Goal: Task Accomplishment & Management: Manage account settings

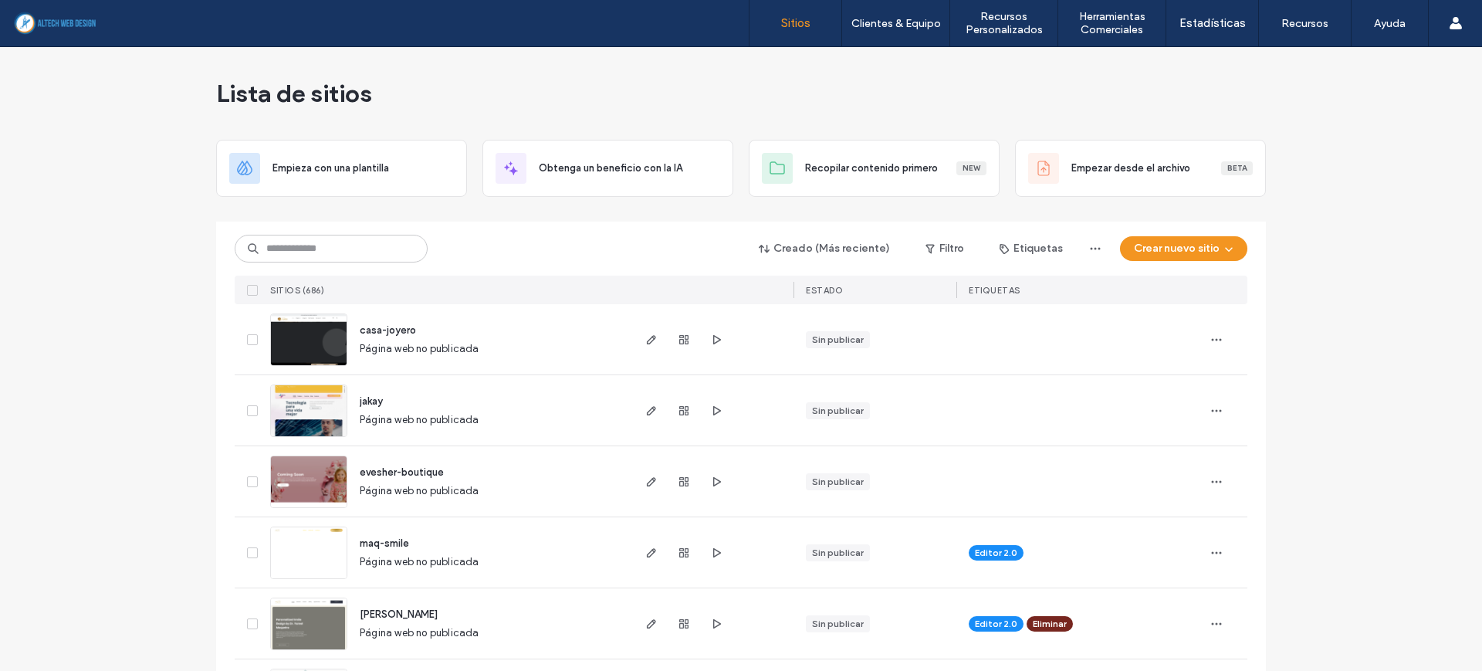
click at [473, 251] on div "Creado (Más reciente) Filtro Etiquetas Crear nuevo sitio" at bounding box center [741, 248] width 1013 height 29
click at [351, 253] on input at bounding box center [331, 249] width 193 height 28
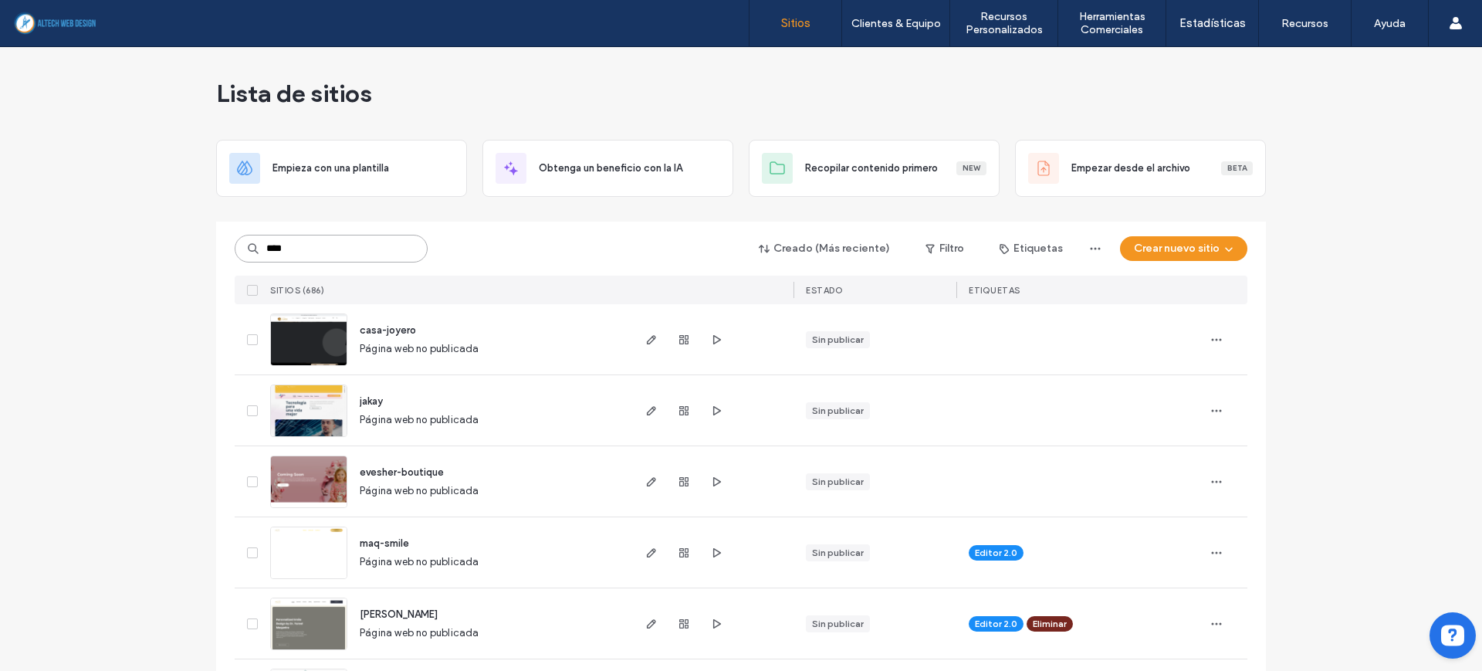
type input "****"
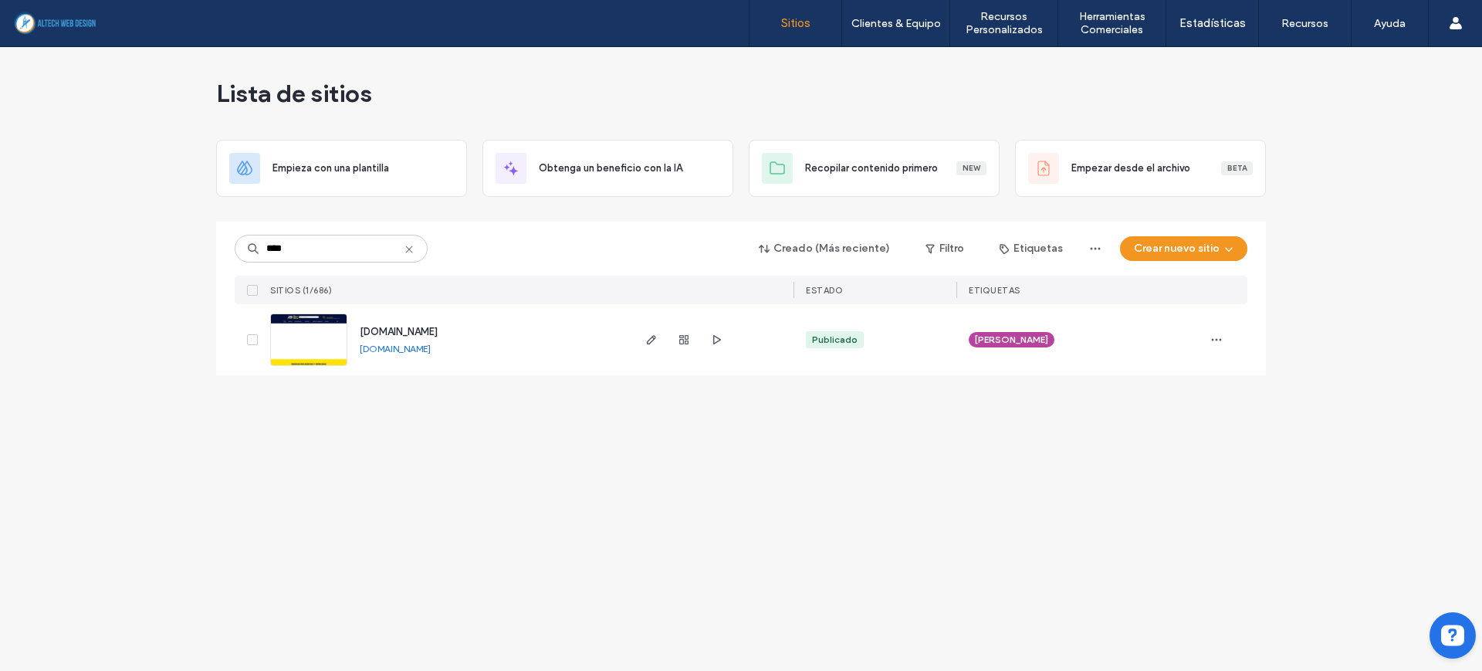
click at [411, 245] on icon at bounding box center [409, 249] width 12 height 12
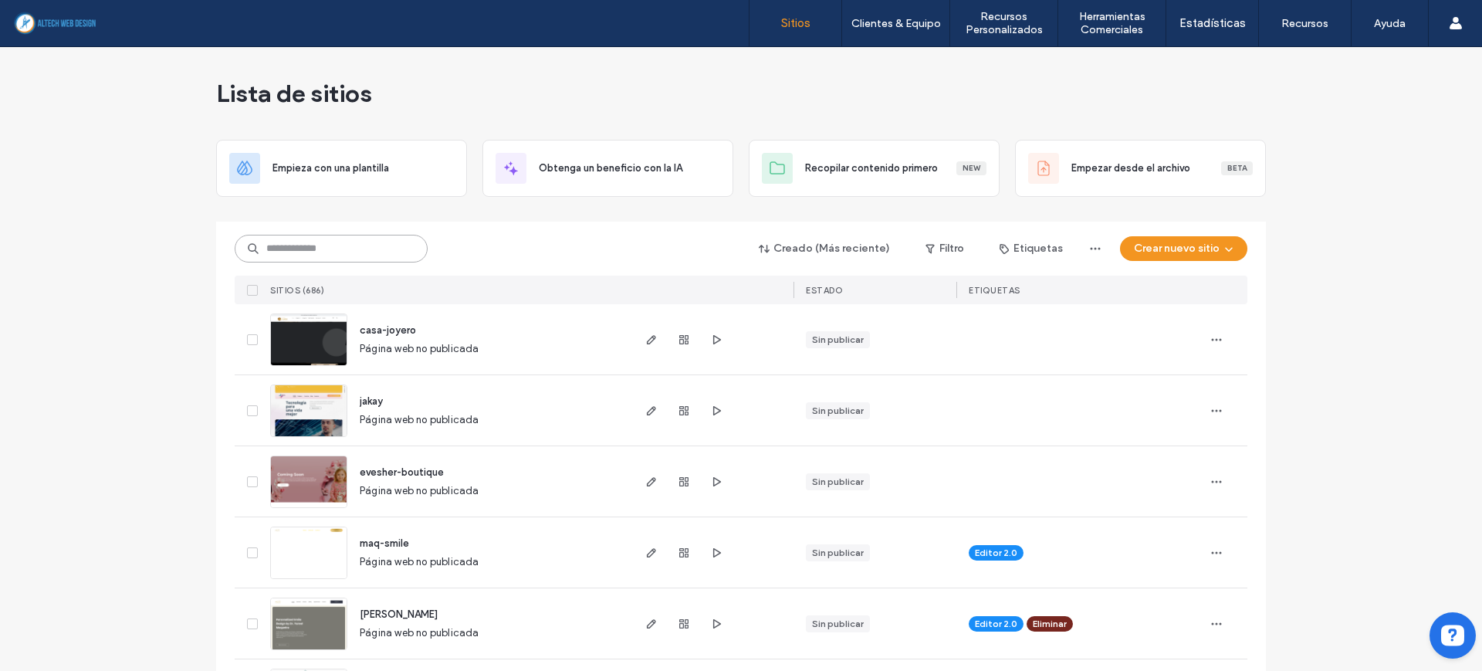
click at [352, 251] on input at bounding box center [331, 249] width 193 height 28
type input "****"
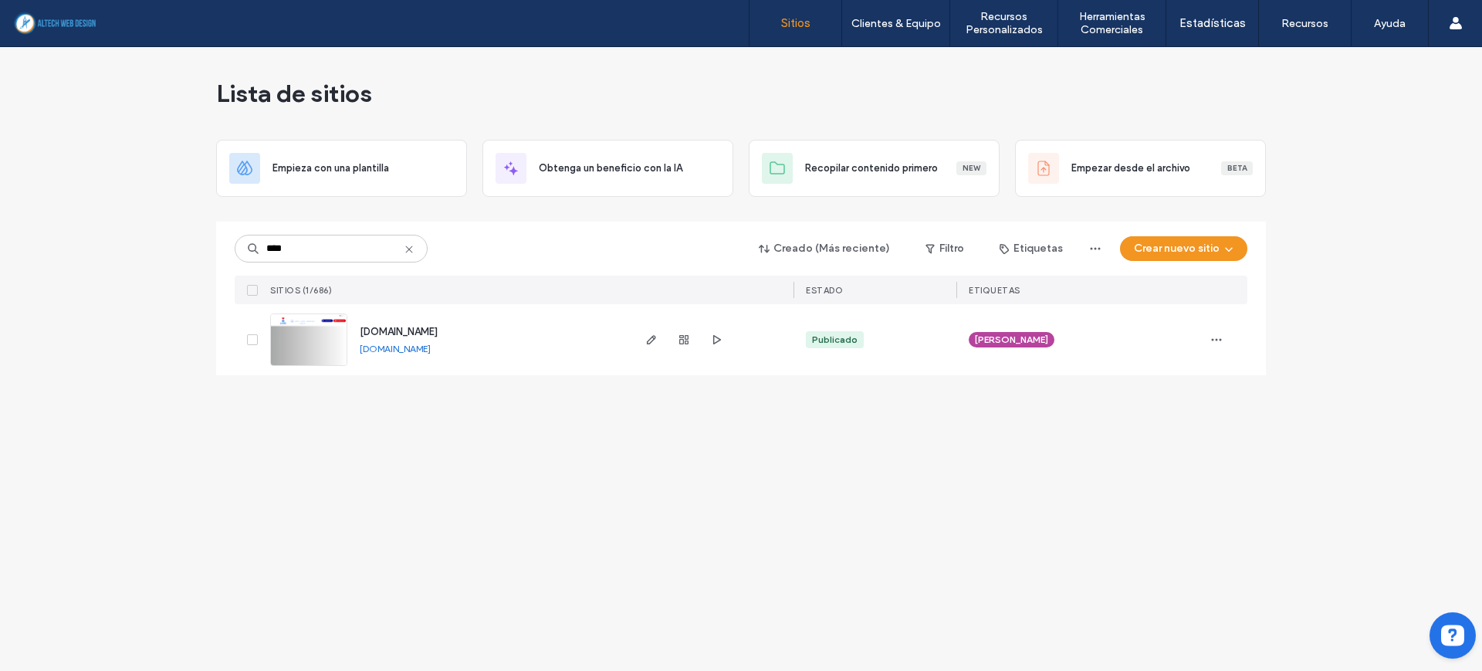
click at [410, 345] on link "[DOMAIN_NAME]" at bounding box center [395, 349] width 71 height 12
click at [646, 342] on icon "button" at bounding box center [651, 340] width 12 height 12
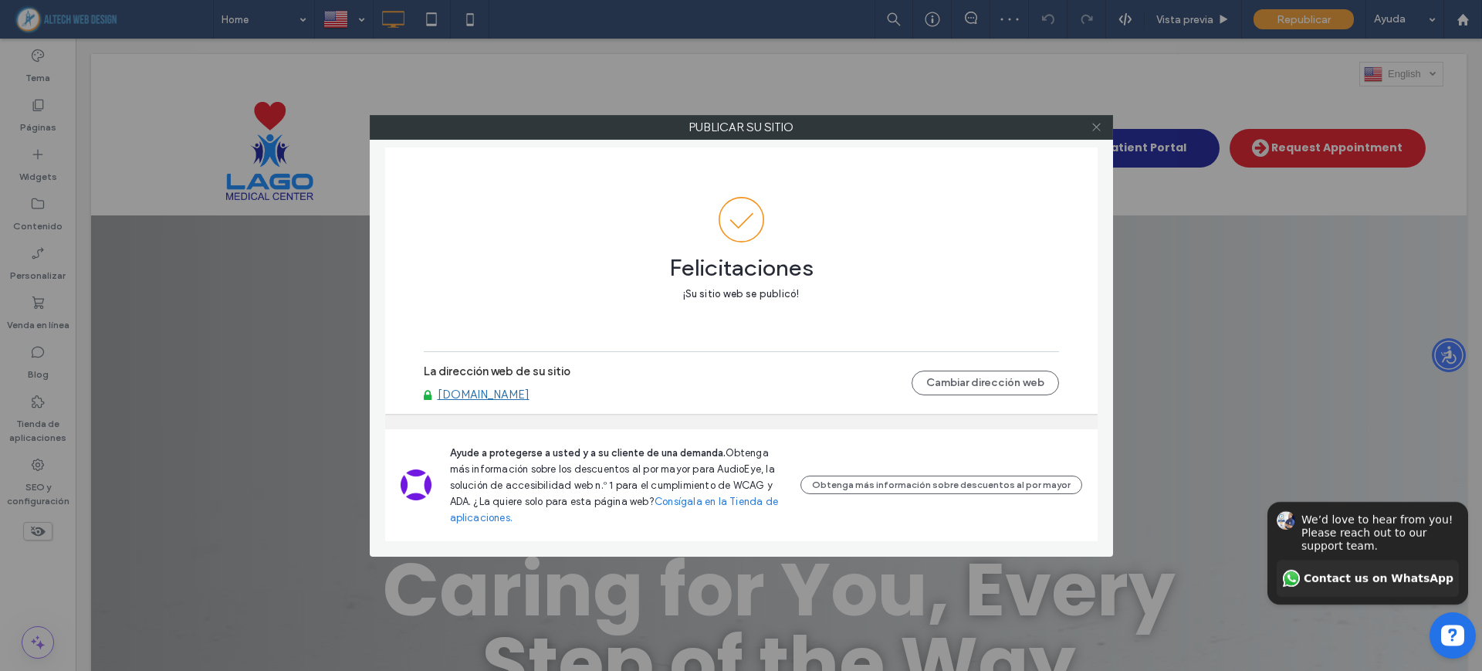
click at [1096, 128] on icon at bounding box center [1097, 127] width 12 height 12
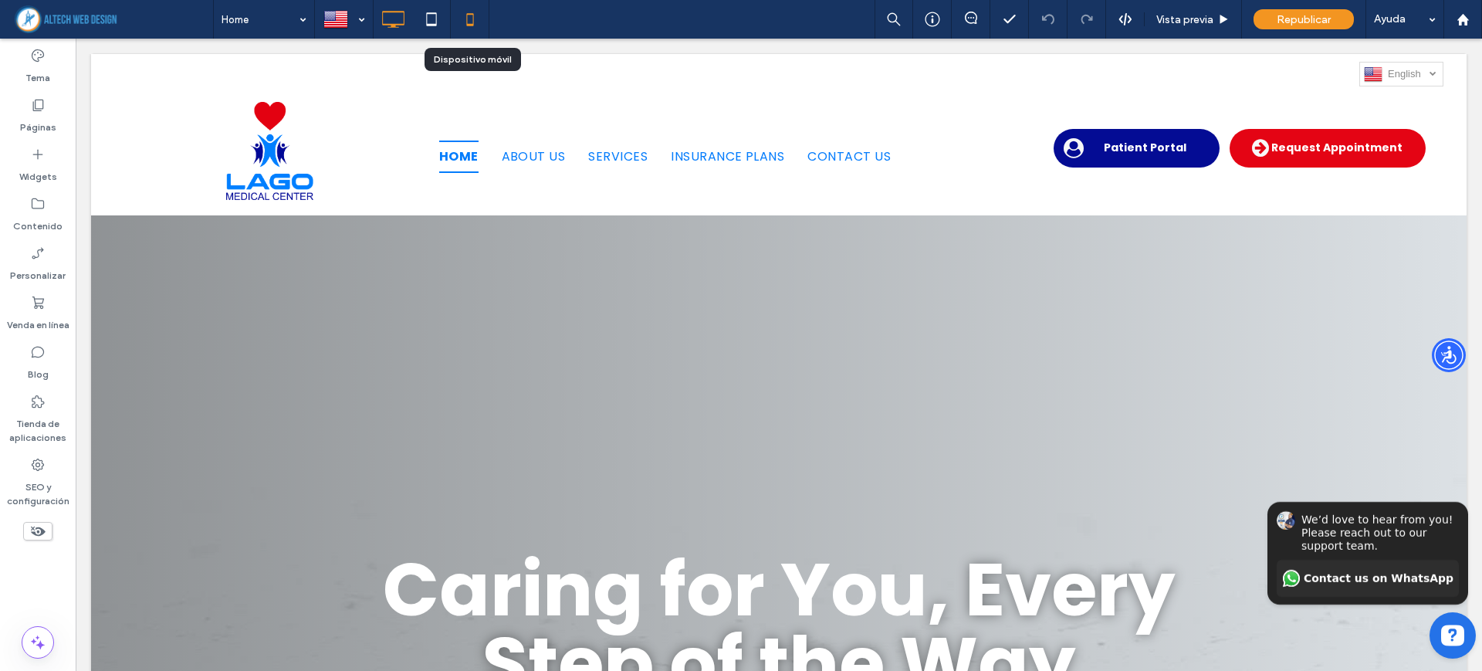
click at [473, 25] on icon at bounding box center [470, 19] width 31 height 31
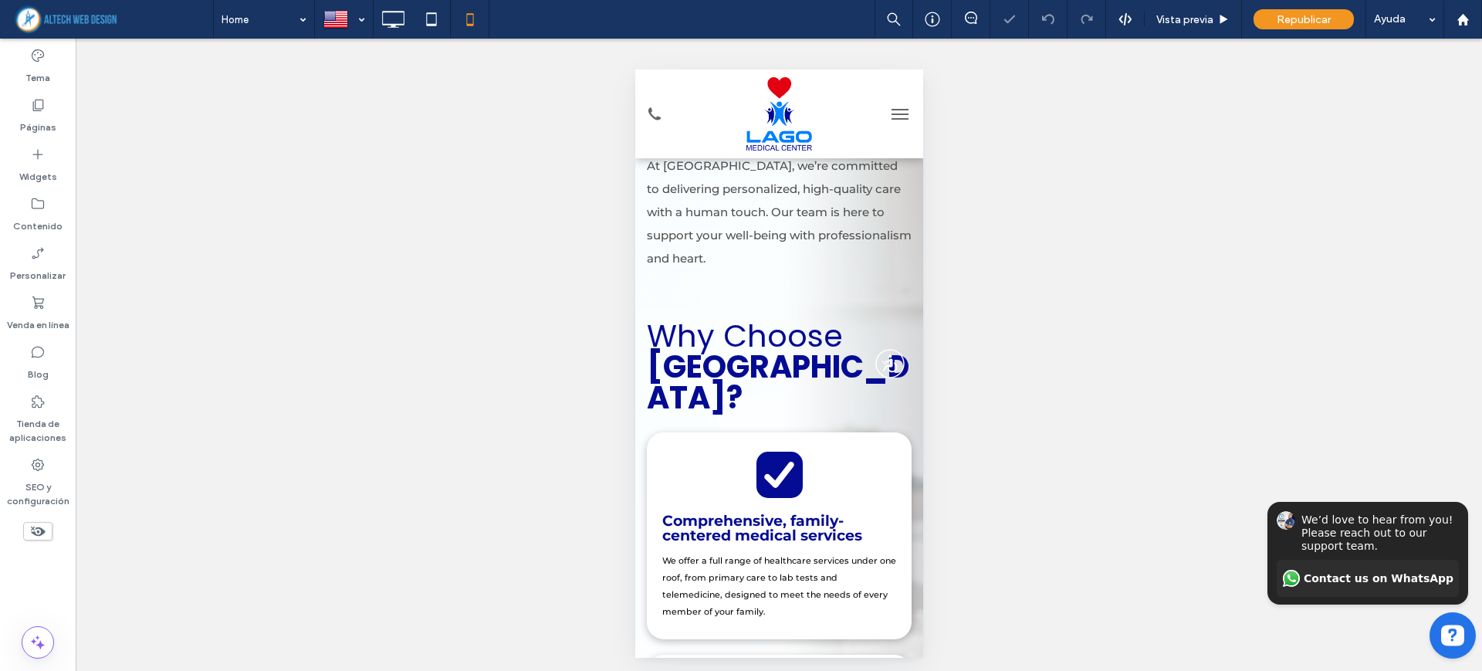
scroll to position [579, 0]
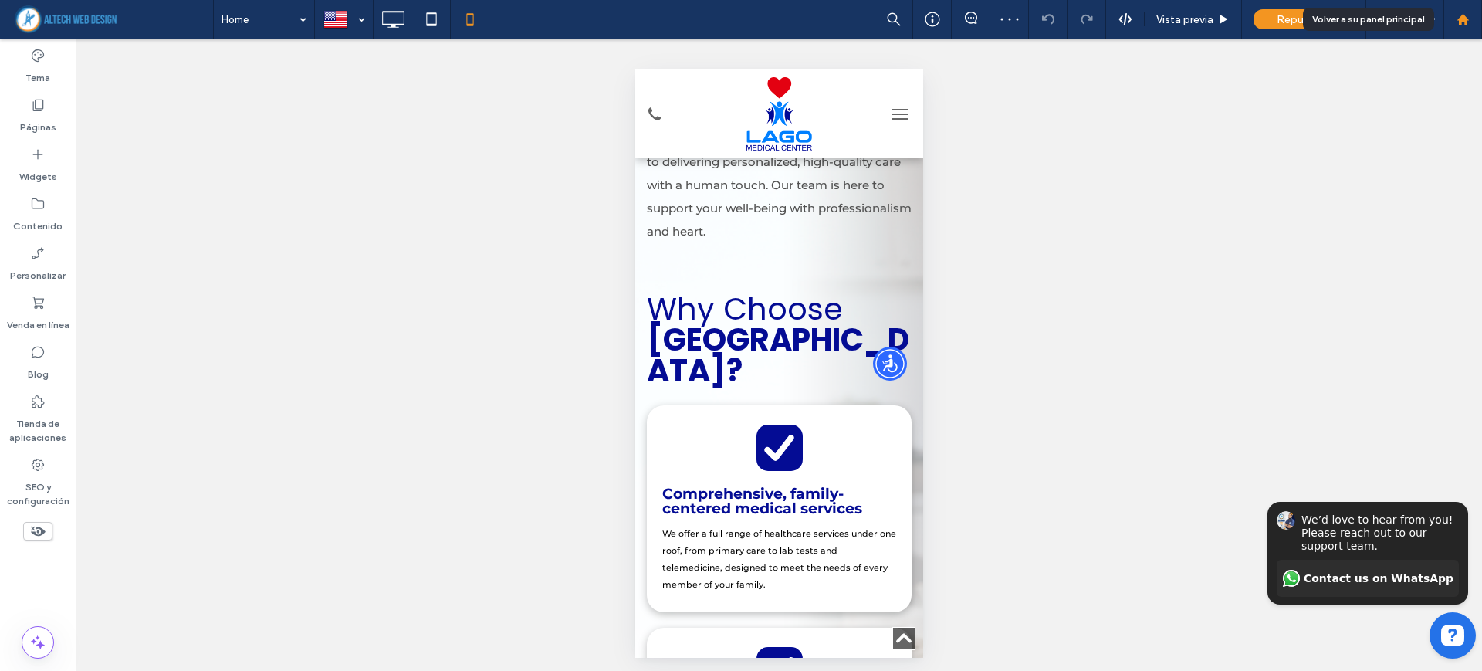
click at [1470, 26] on div at bounding box center [1463, 19] width 39 height 39
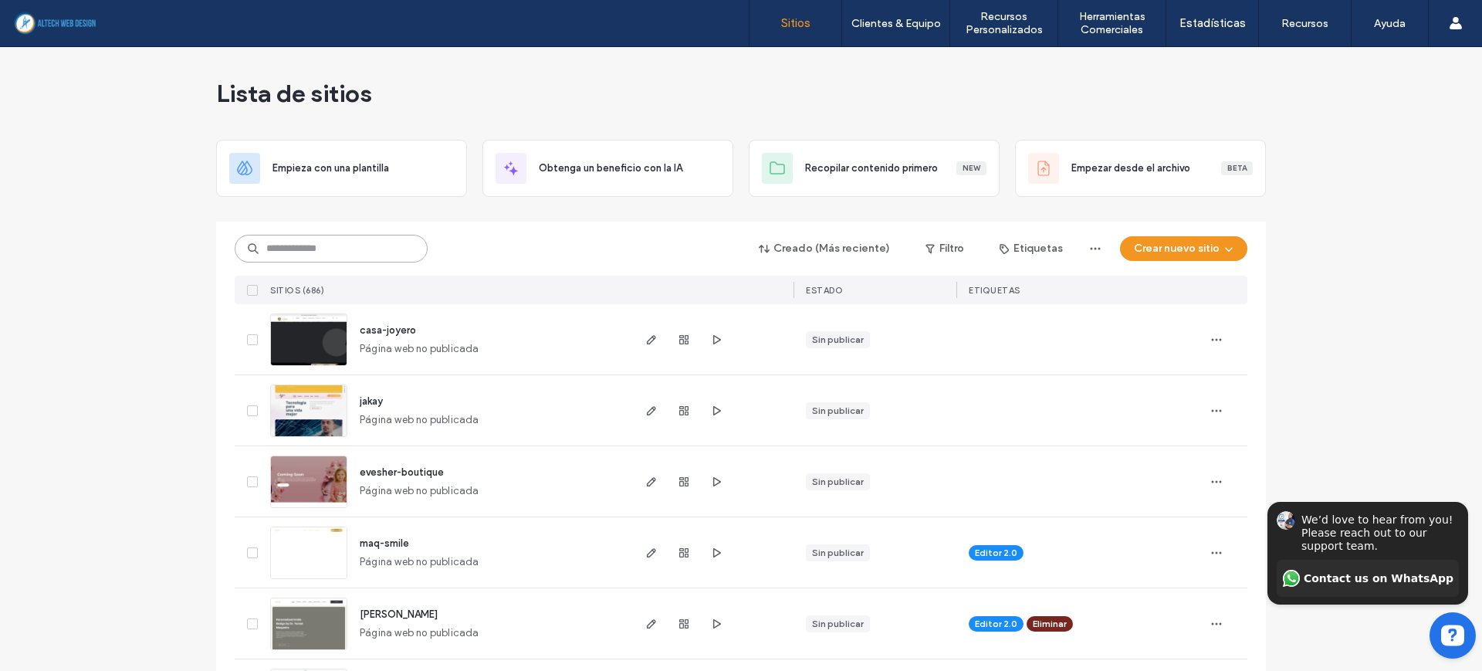
click at [343, 251] on input at bounding box center [331, 249] width 193 height 28
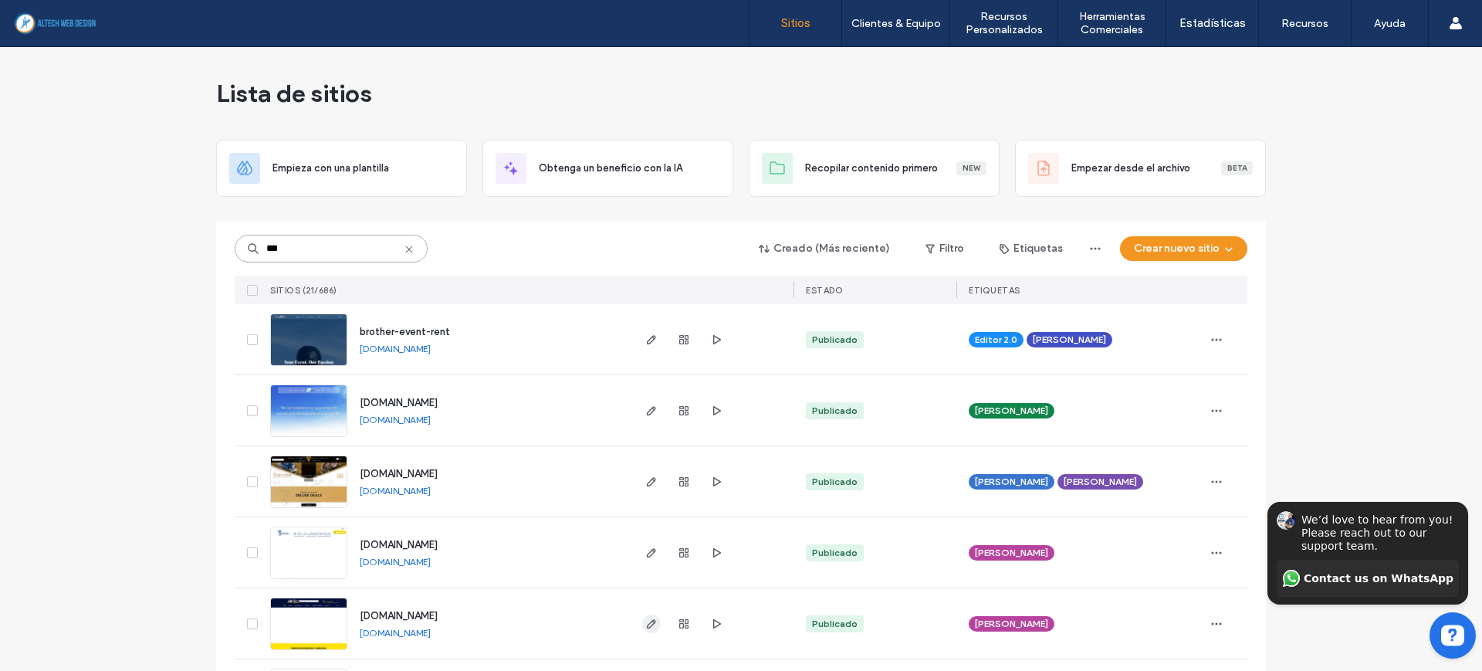
type input "***"
click at [642, 622] on span "button" at bounding box center [651, 624] width 19 height 19
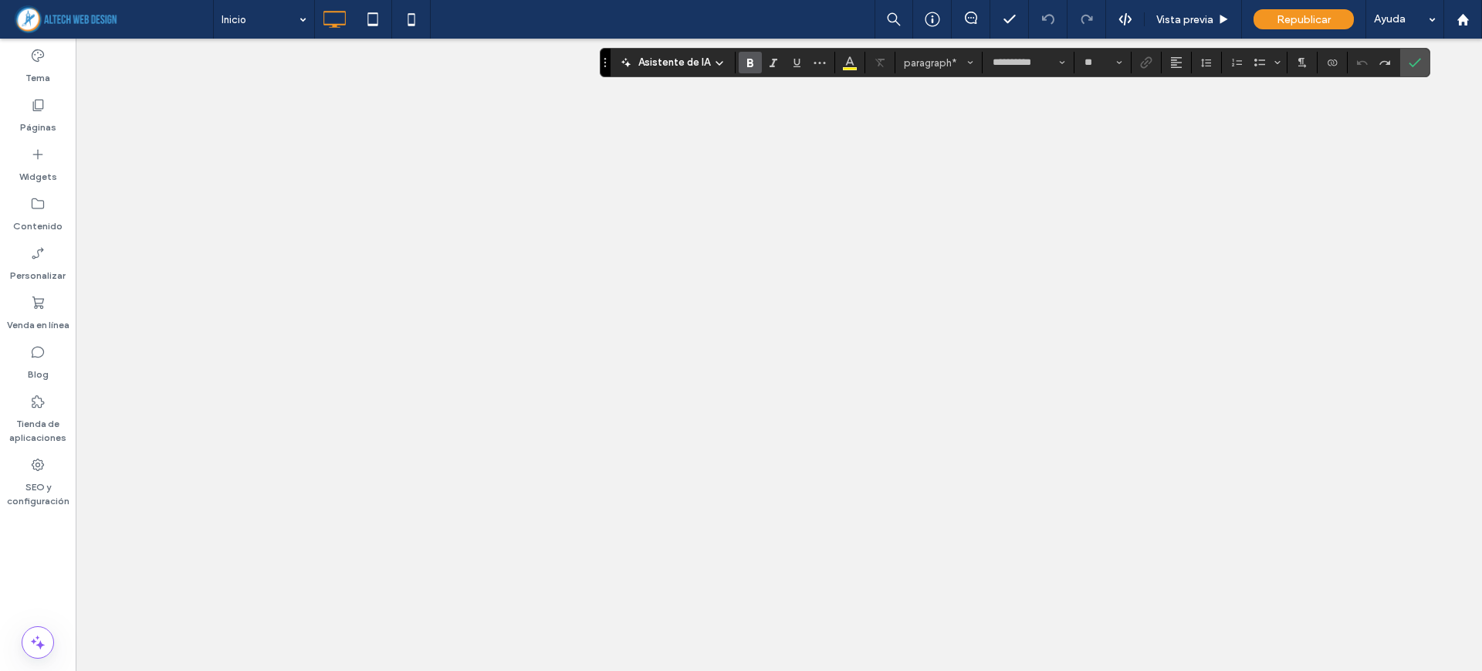
click at [1409, 69] on span "Confirmar" at bounding box center [1412, 63] width 7 height 28
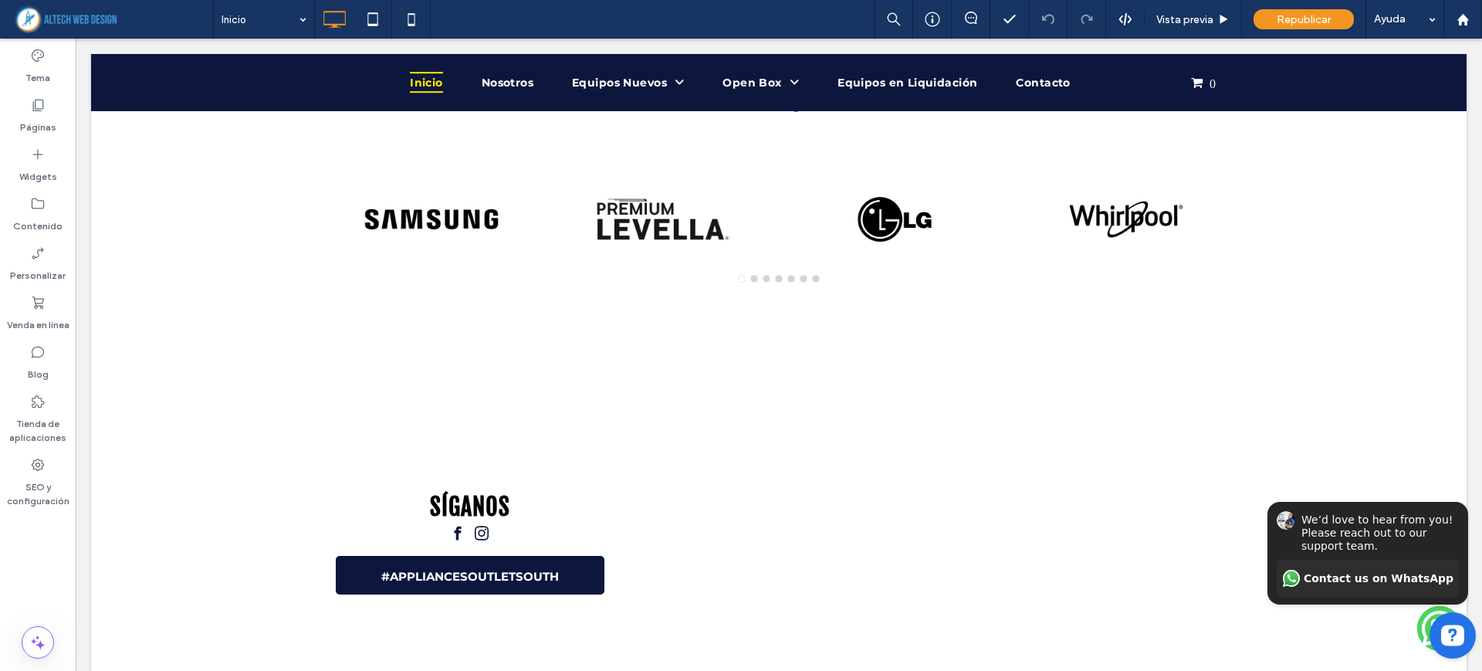
scroll to position [5437, 0]
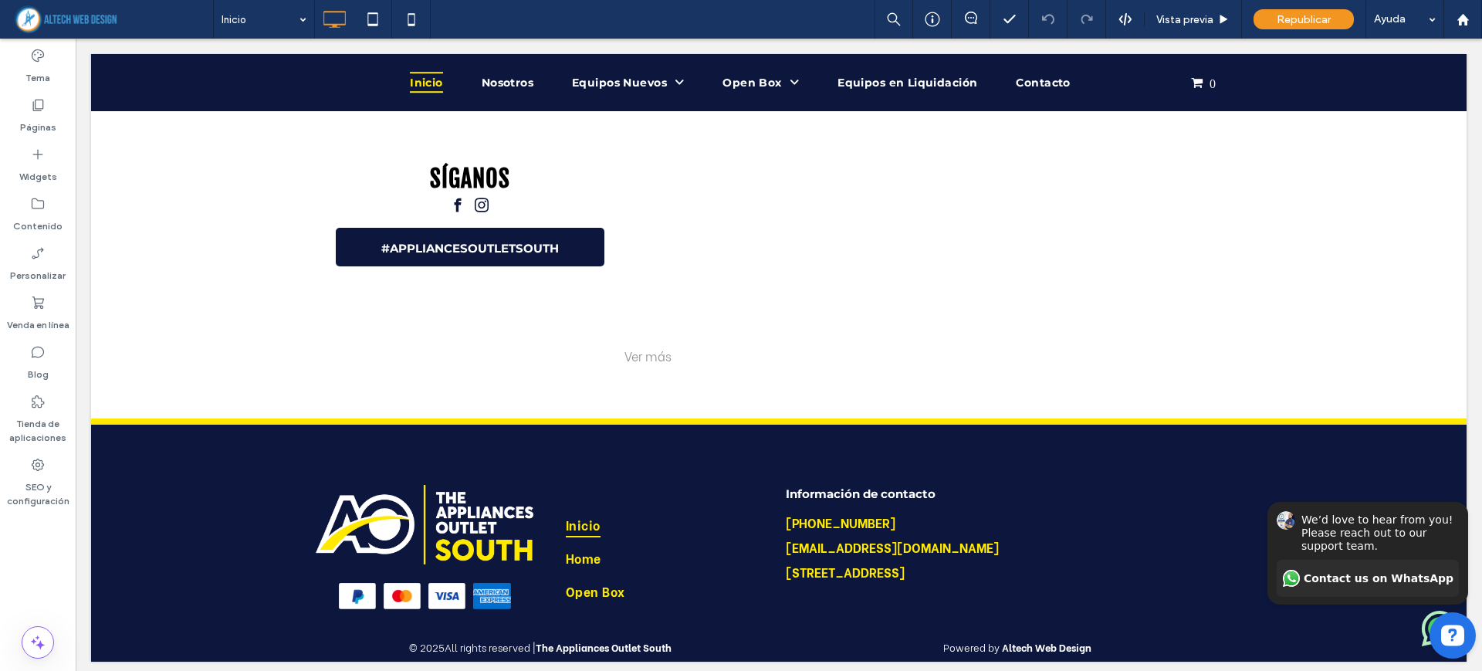
click at [1416, 623] on div at bounding box center [1368, 635] width 216 height 46
click at [1455, 483] on icon "Hide invitation" at bounding box center [1459, 489] width 19 height 19
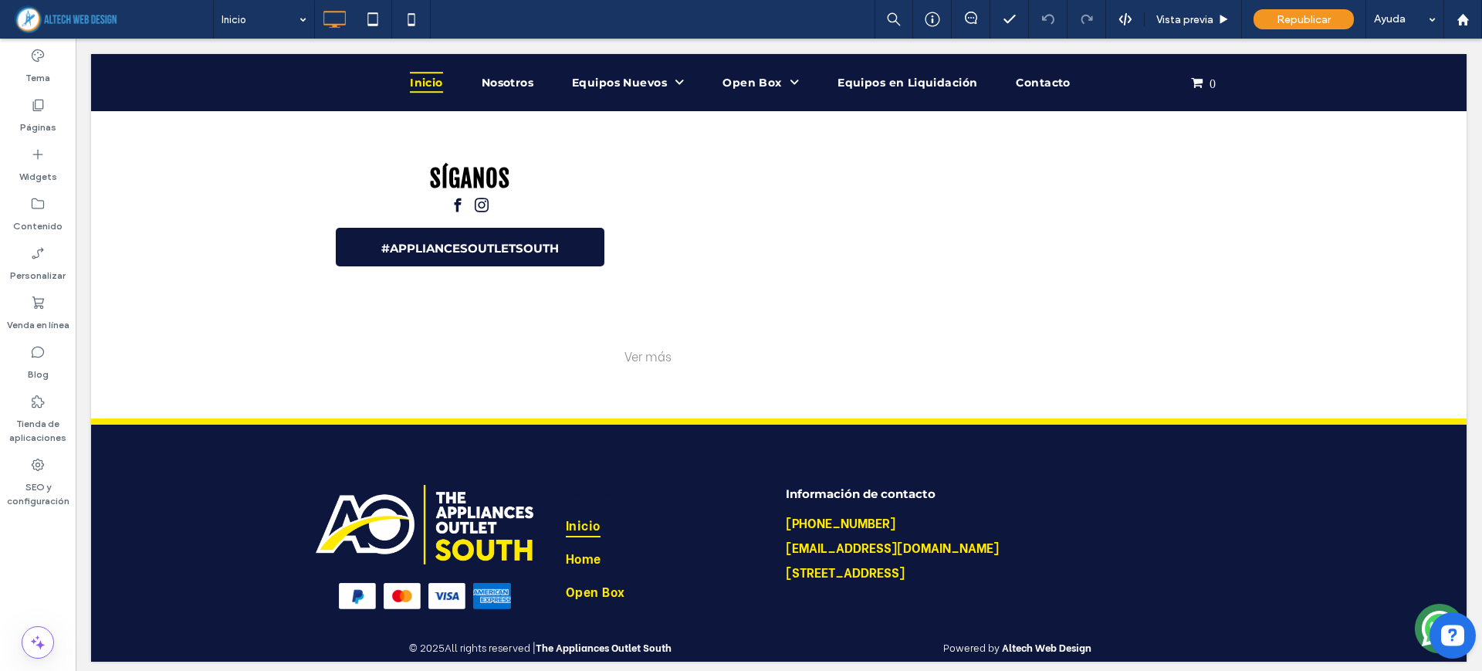
click at [1415, 628] on link "Contact us on WhatsApp" at bounding box center [1368, 616] width 182 height 37
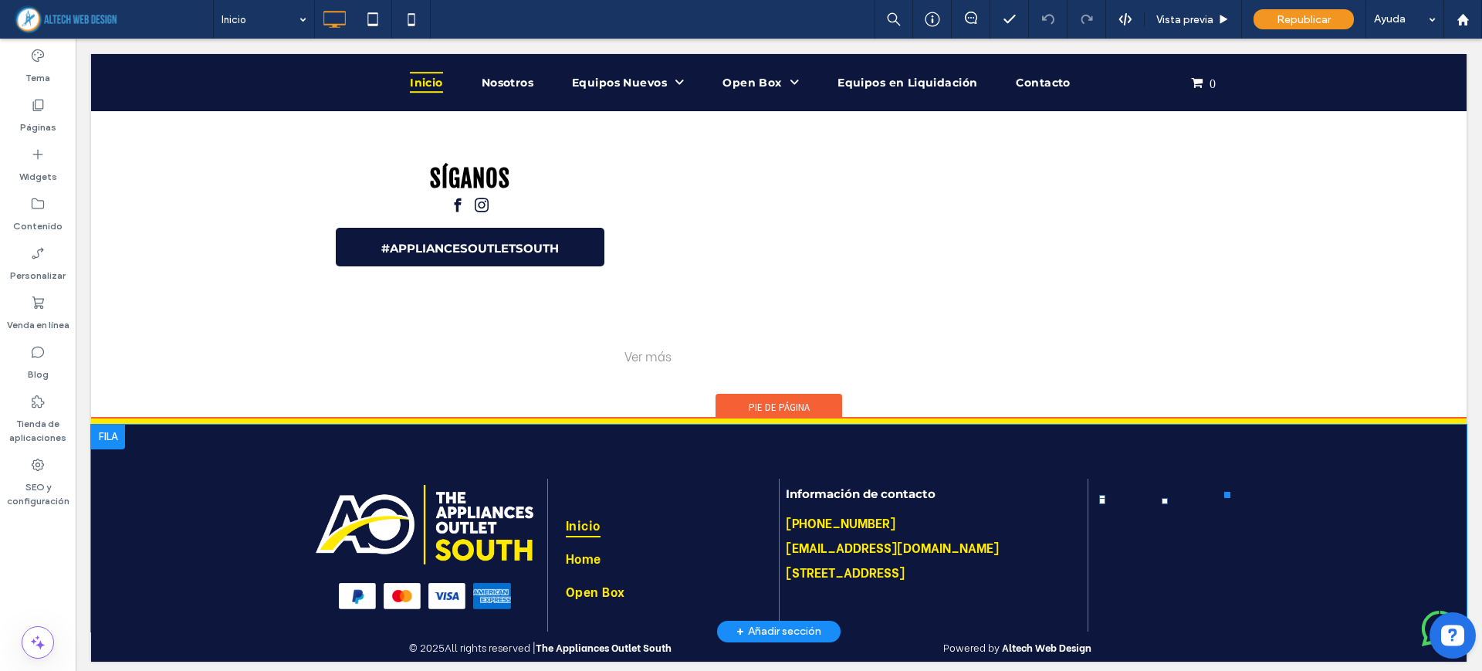
click at [1413, 618] on icon "Lottie animation" at bounding box center [1440, 628] width 54 height 54
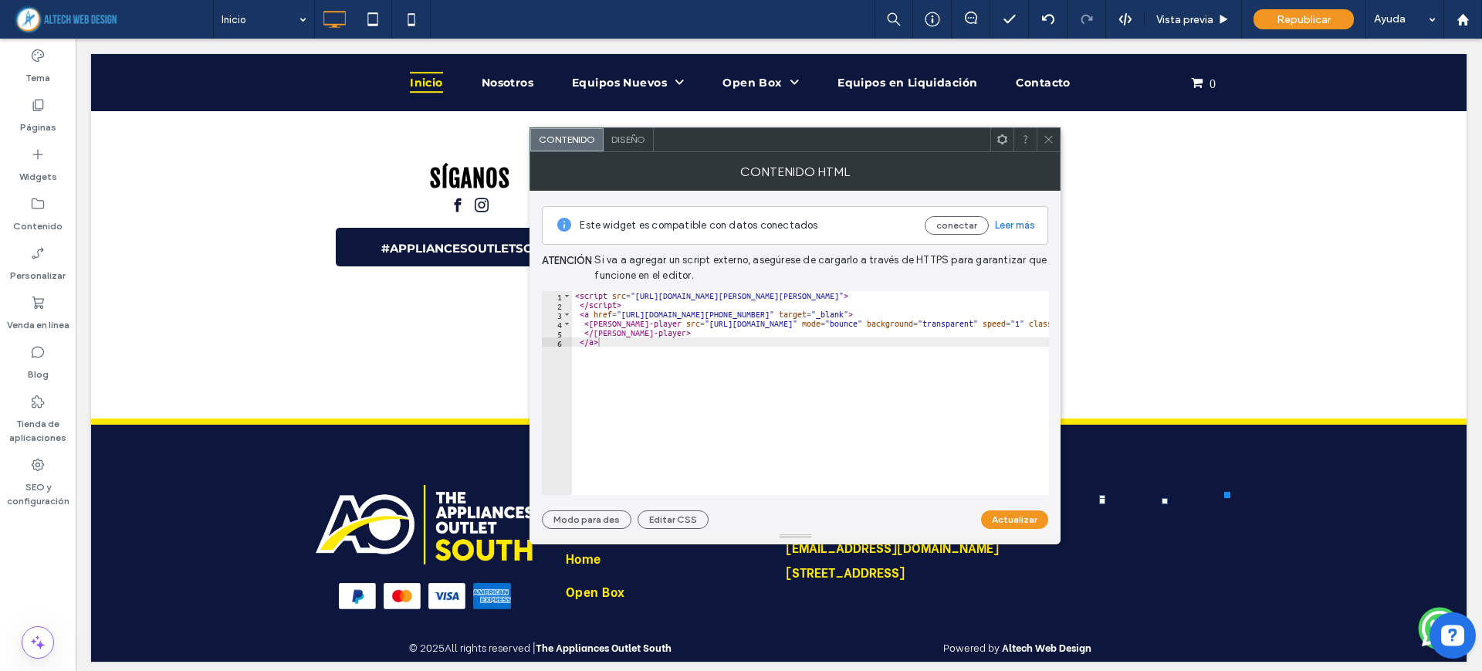
click at [1056, 143] on div at bounding box center [1048, 139] width 23 height 23
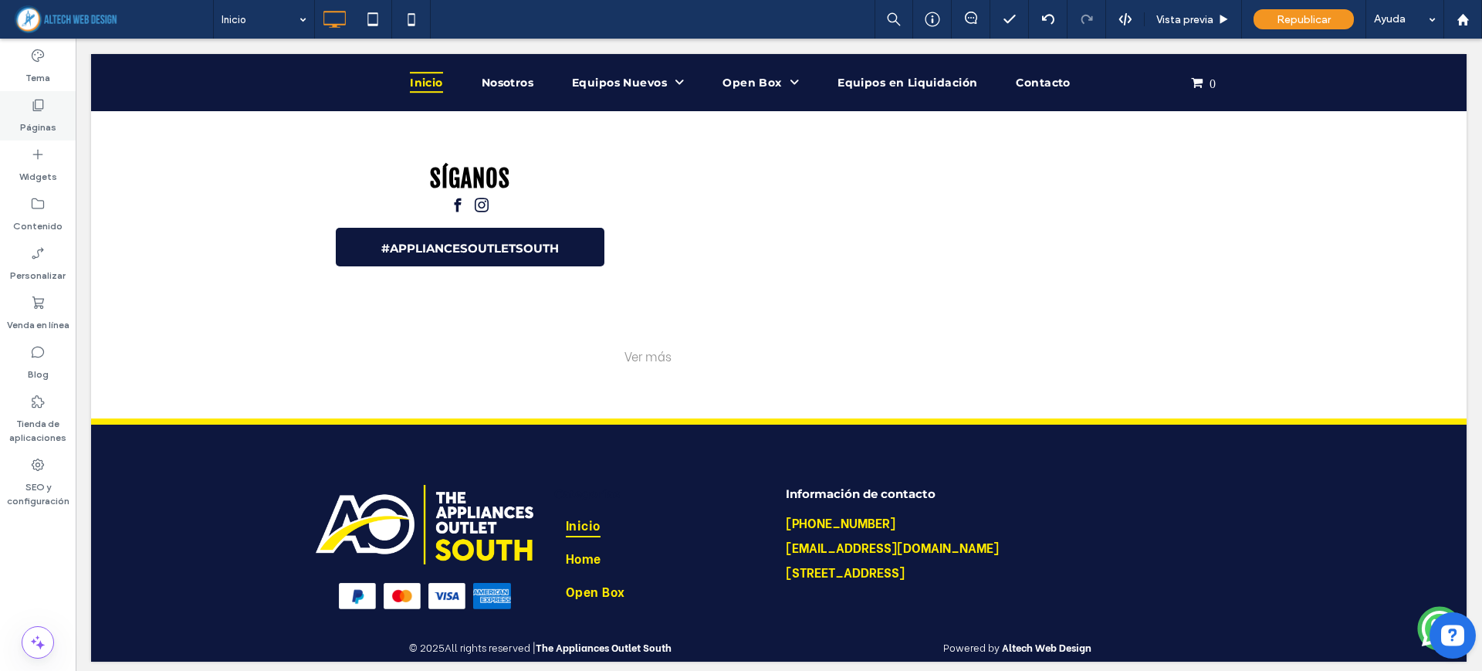
click at [30, 111] on icon at bounding box center [37, 104] width 15 height 15
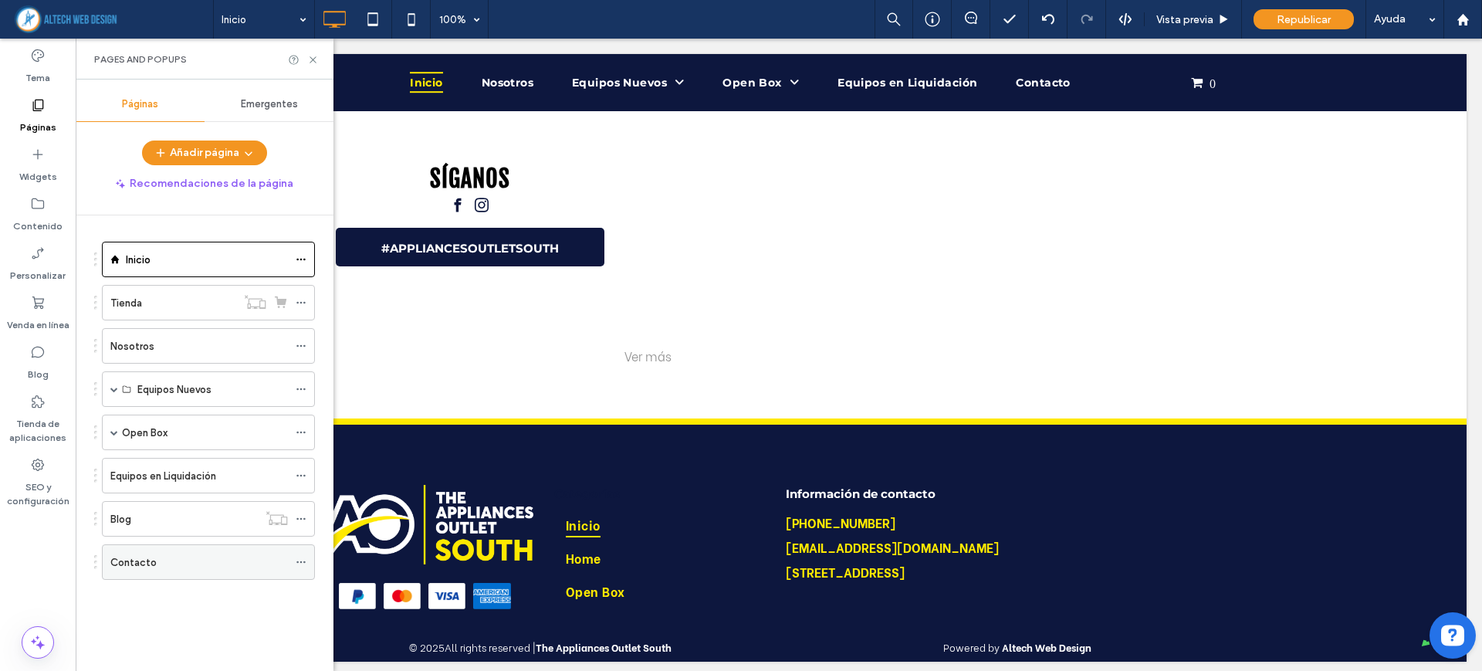
click at [151, 567] on label "Contacto" at bounding box center [133, 562] width 46 height 27
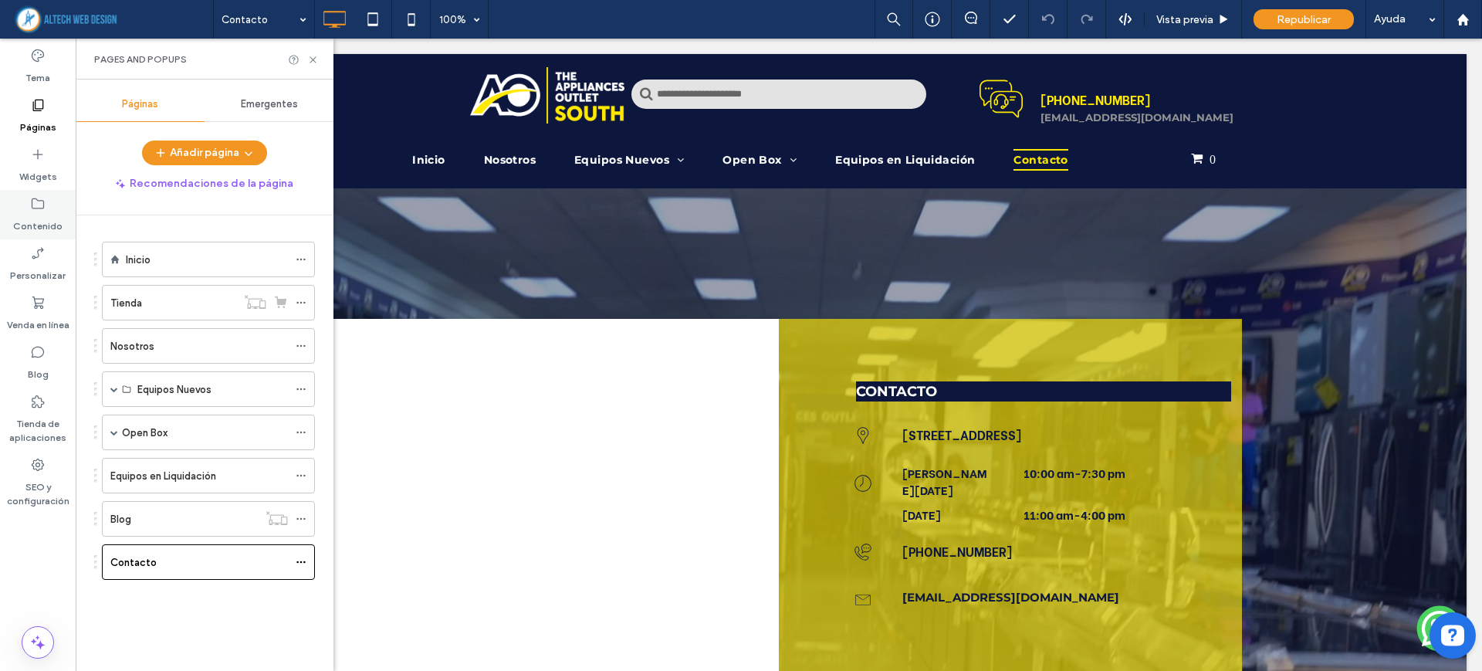
click at [48, 231] on label "Contenido" at bounding box center [37, 223] width 49 height 22
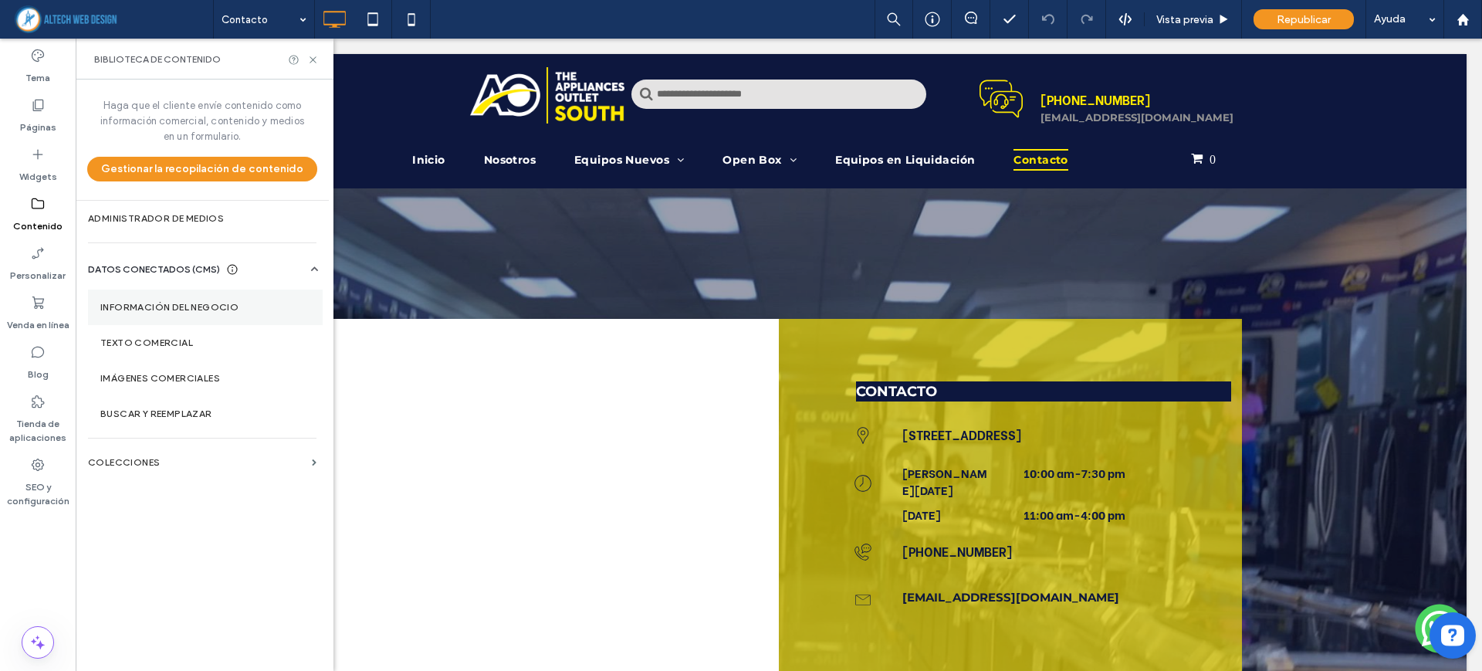
click at [188, 303] on label "Información del negocio" at bounding box center [205, 307] width 210 height 11
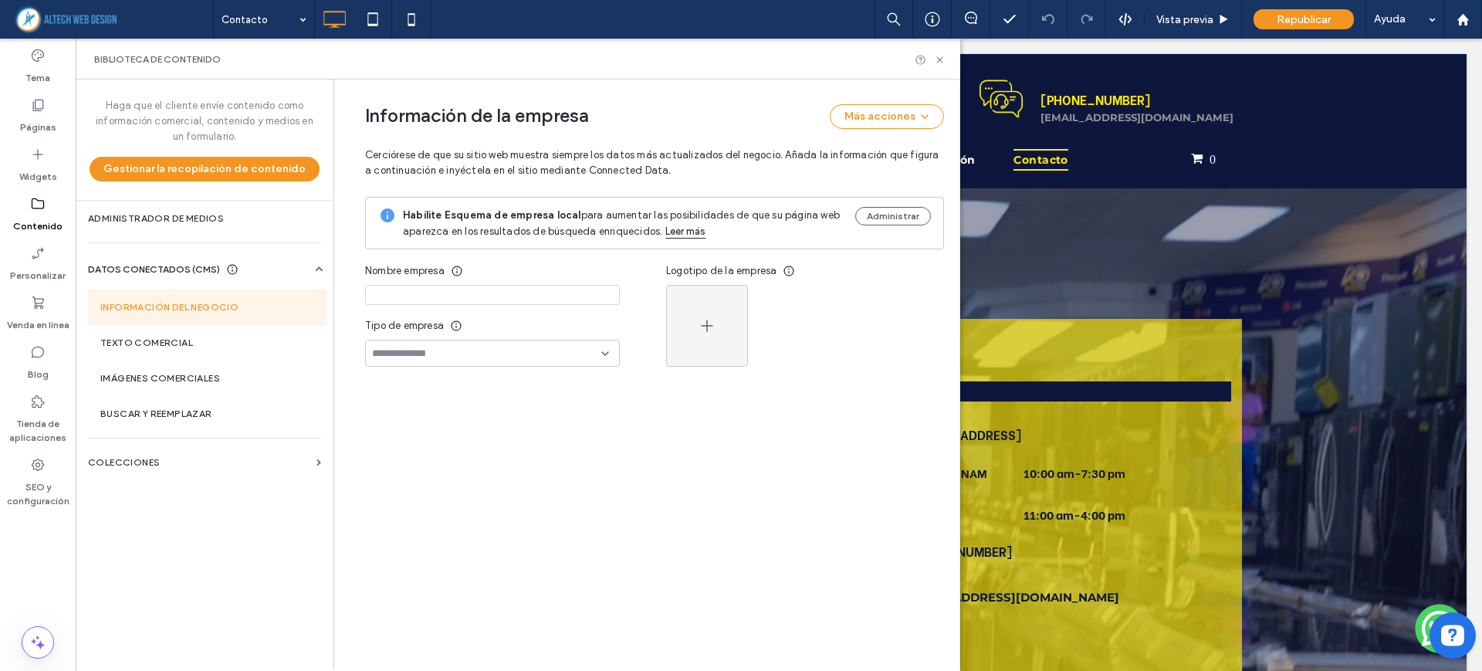
type input "**********"
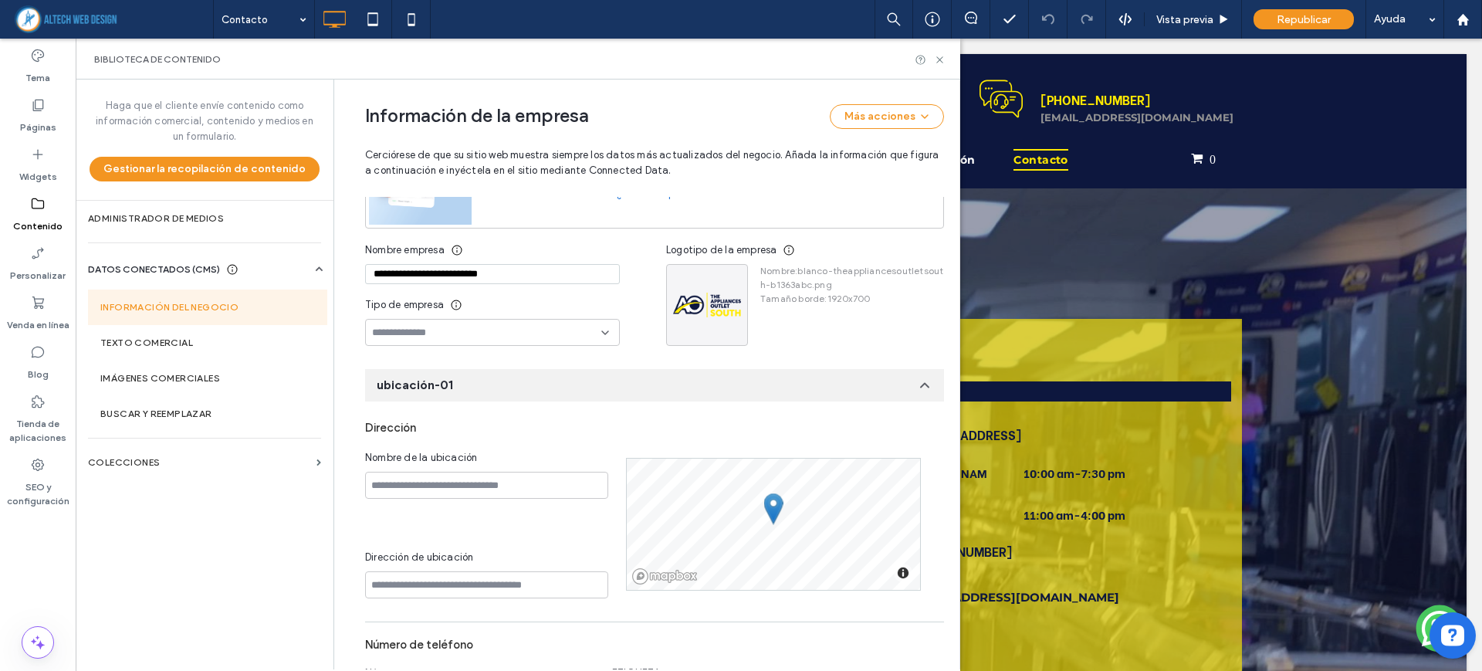
scroll to position [566, 0]
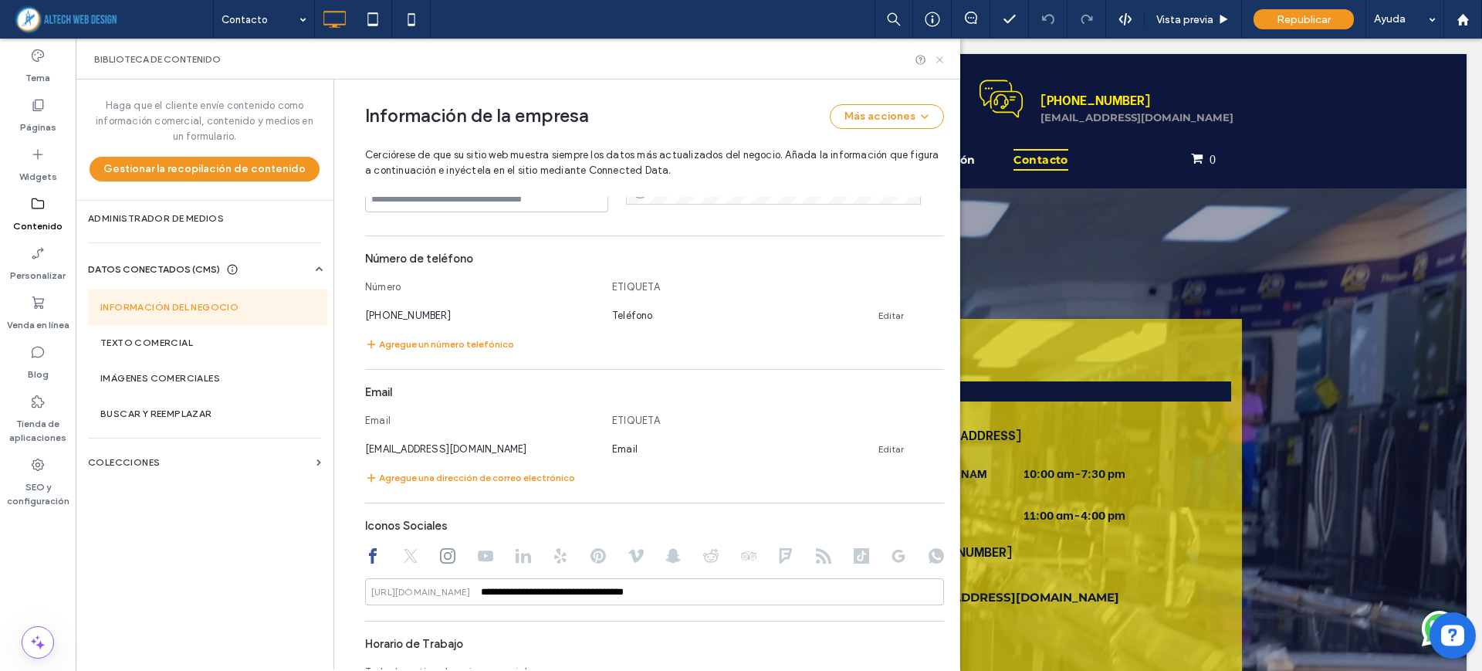
click at [939, 56] on icon at bounding box center [940, 60] width 12 height 12
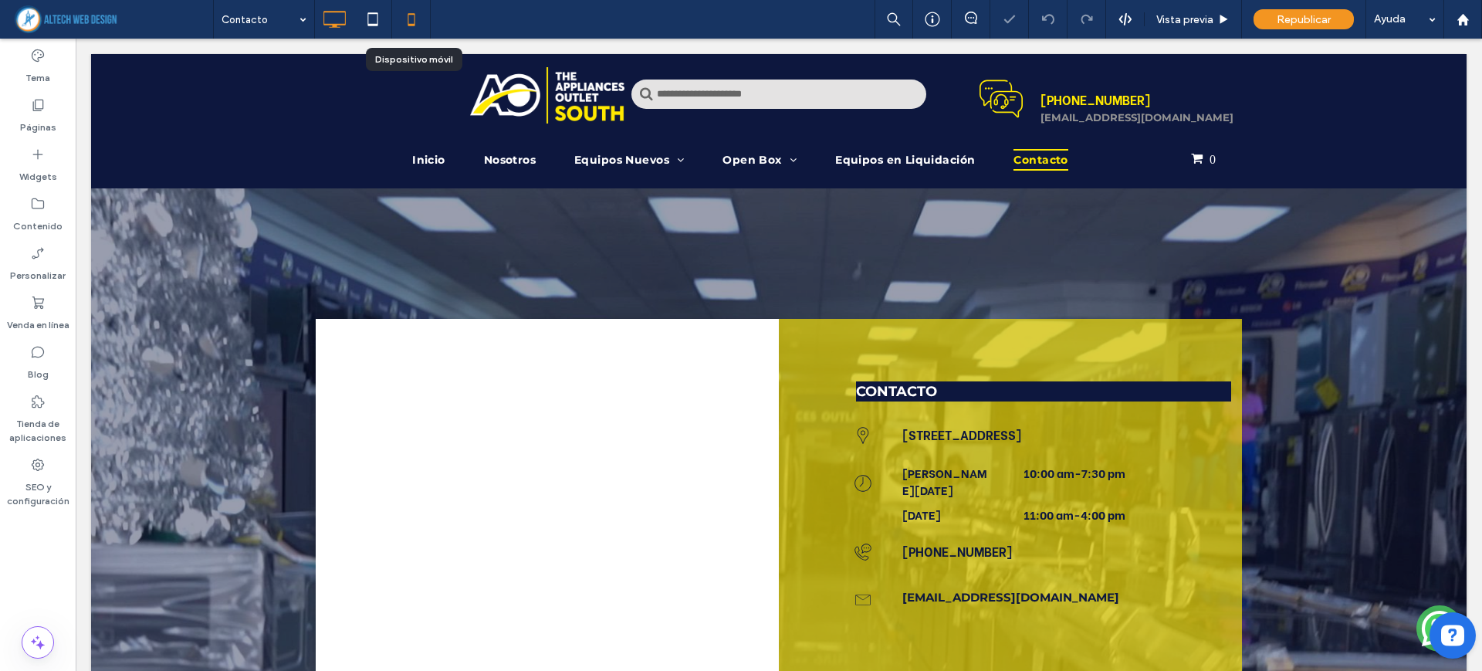
click at [412, 24] on use at bounding box center [411, 19] width 7 height 12
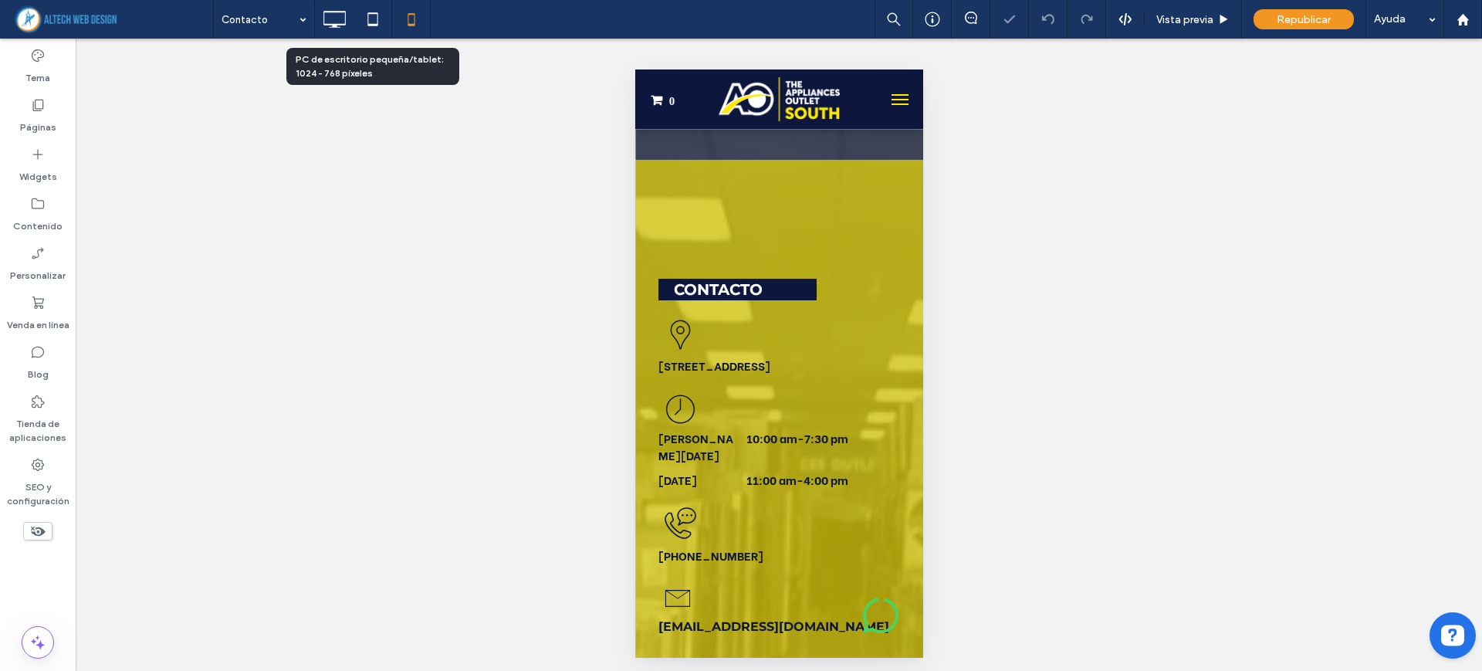
scroll to position [0, 0]
drag, startPoint x: 1248, startPoint y: 211, endPoint x: 878, endPoint y: 97, distance: 387.1
click at [884, 97] on button "menu" at bounding box center [899, 99] width 31 height 31
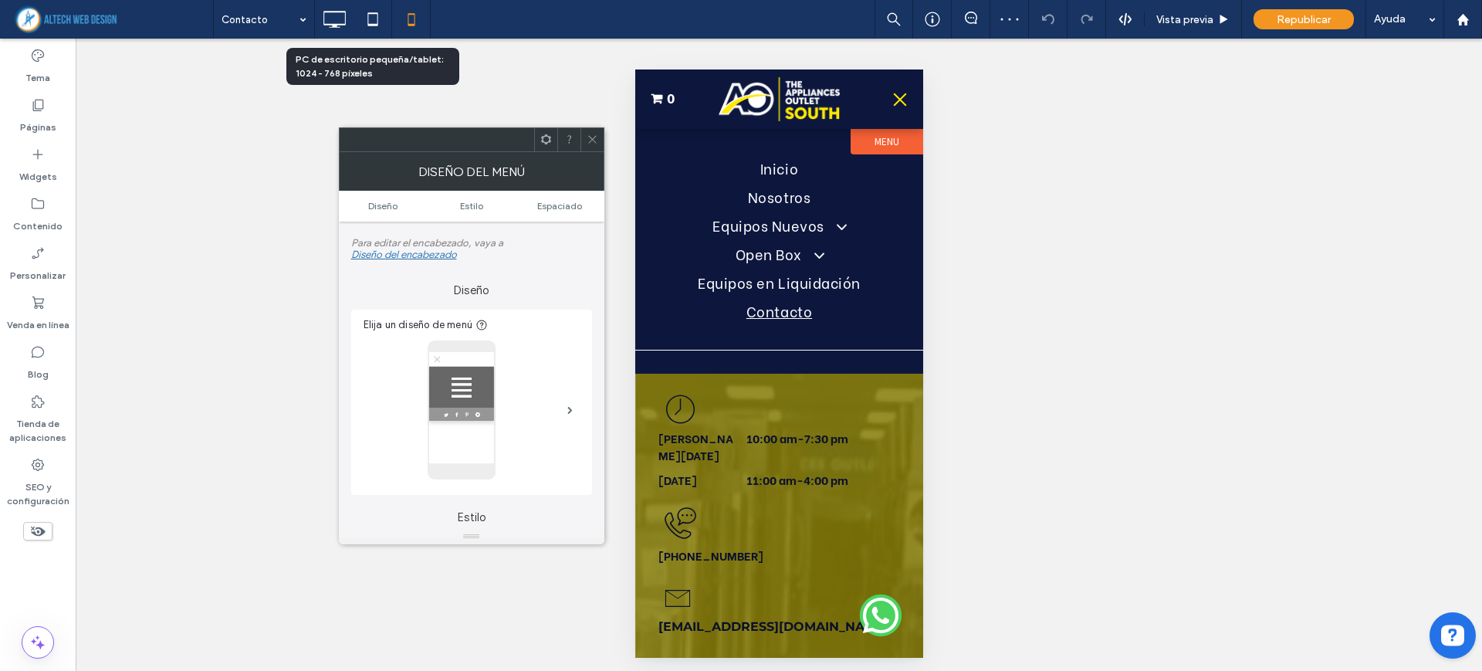
click at [588, 136] on icon at bounding box center [593, 140] width 12 height 12
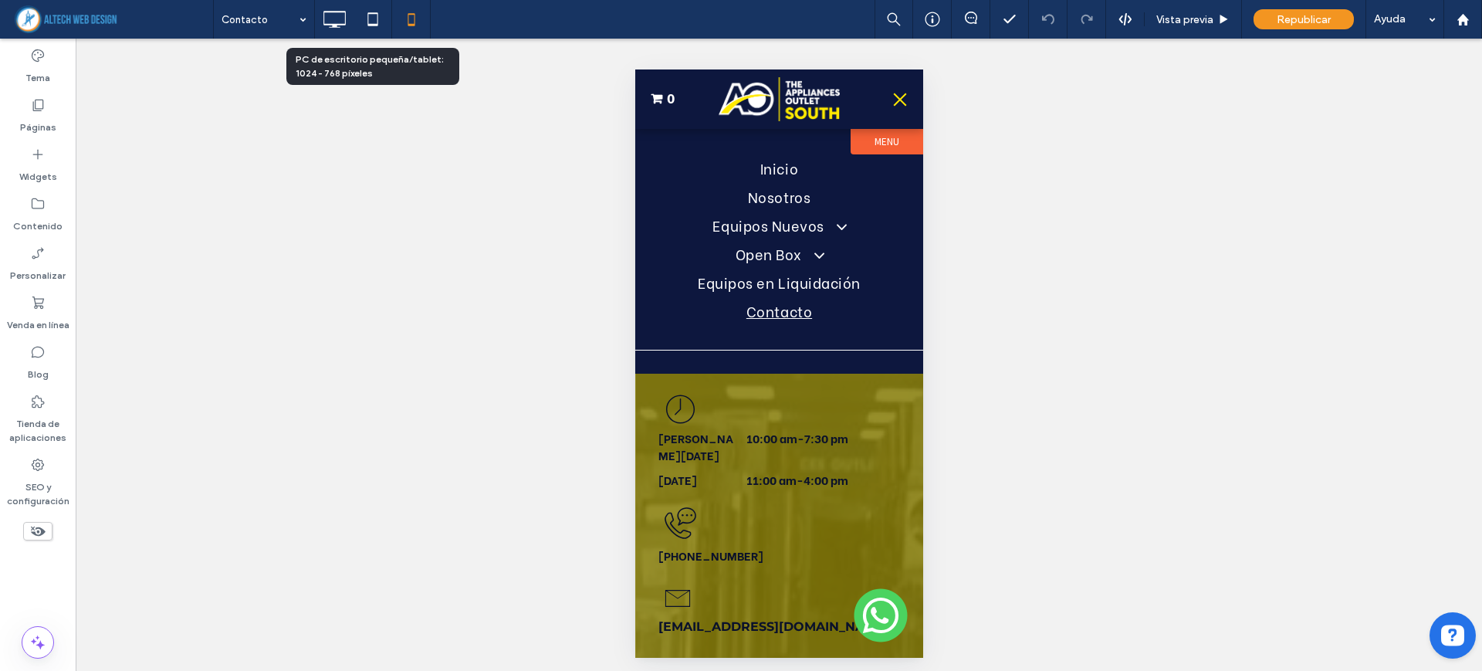
click at [737, 520] on div at bounding box center [779, 363] width 288 height 588
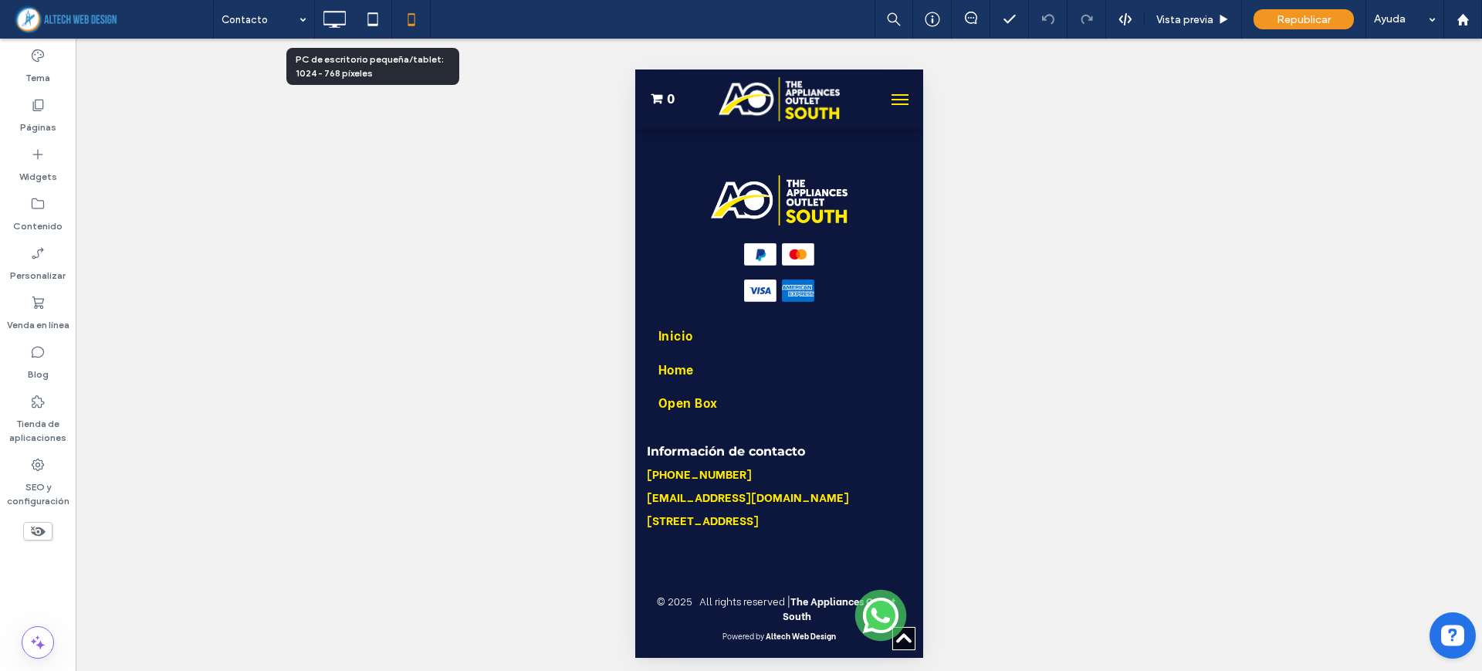
scroll to position [975, 0]
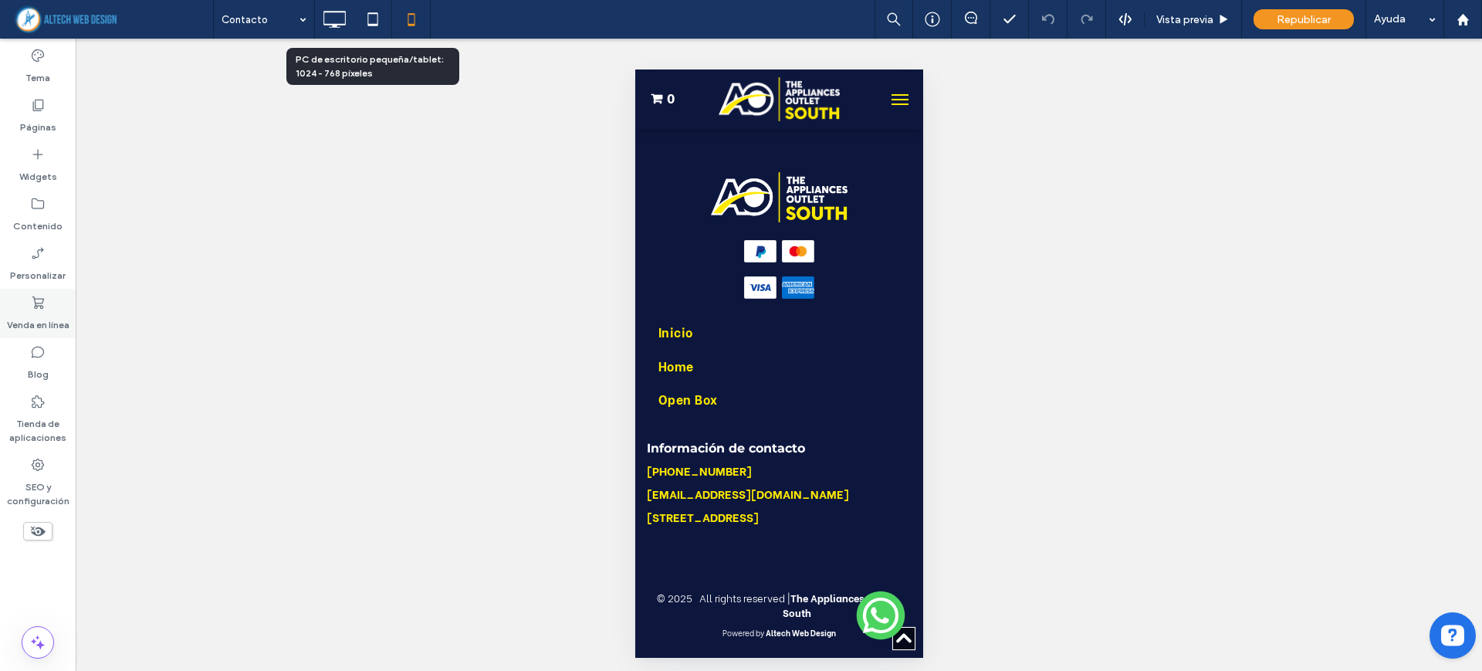
click at [38, 329] on label "Venda en línea" at bounding box center [38, 321] width 63 height 22
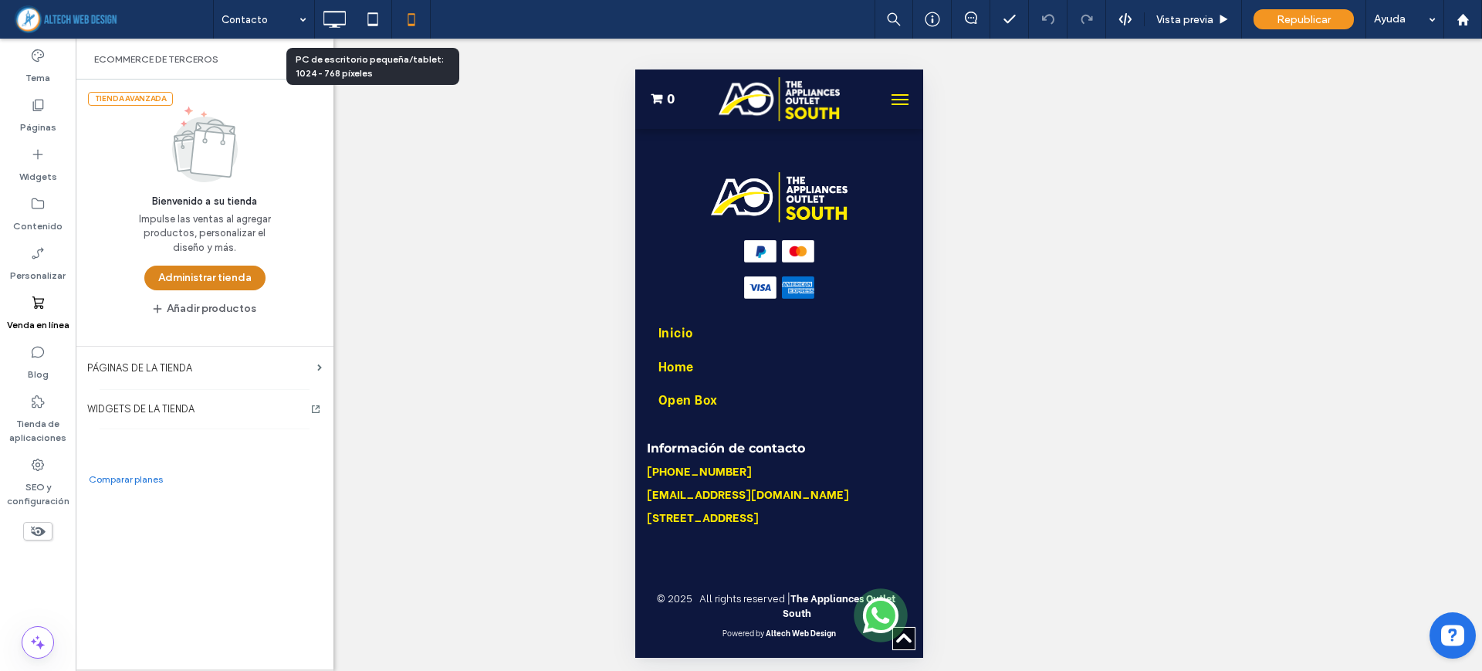
click at [201, 281] on button "Administrar tienda" at bounding box center [204, 278] width 121 height 25
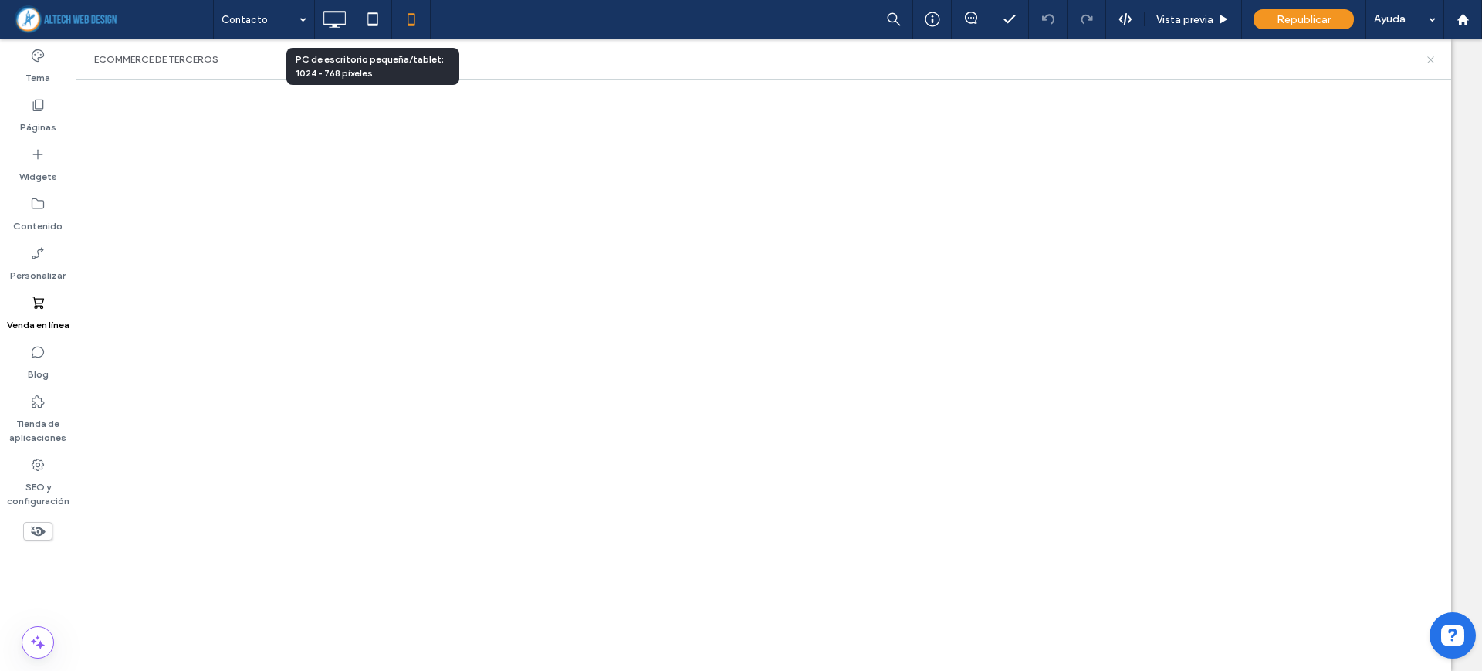
click at [1428, 56] on icon at bounding box center [1431, 60] width 12 height 12
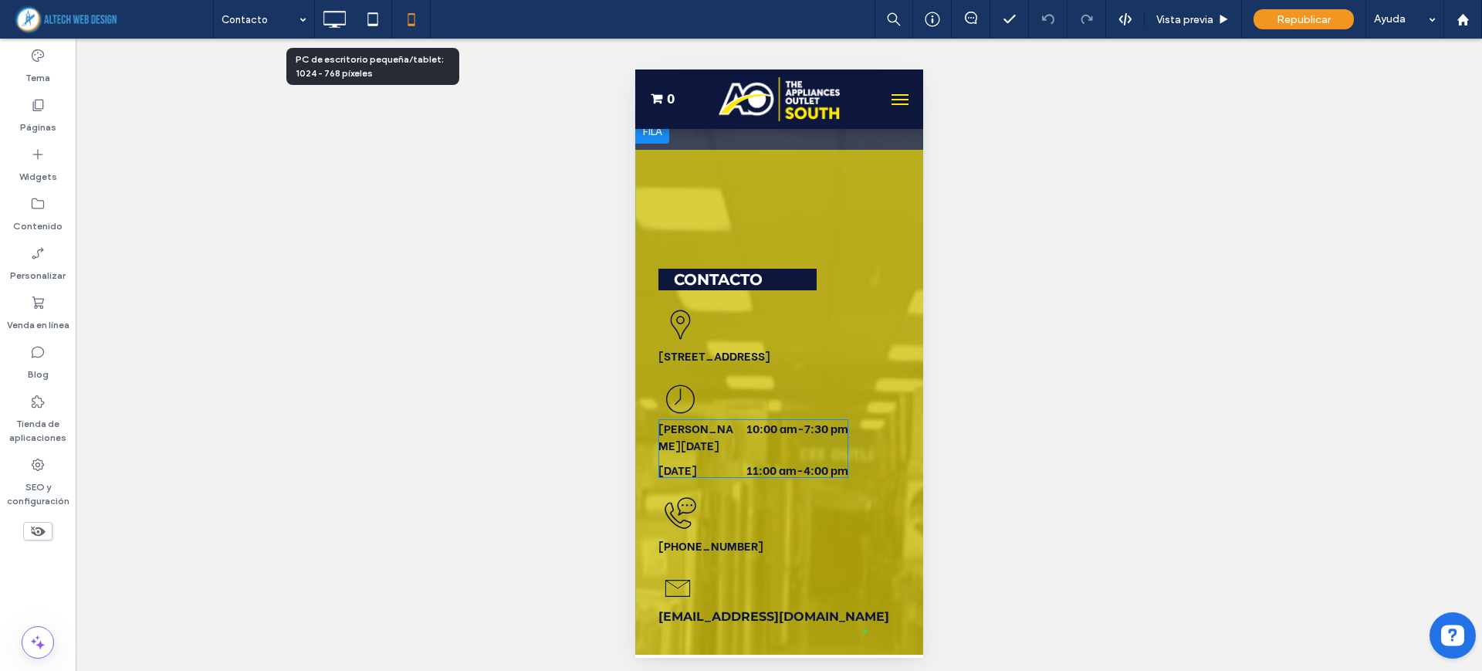
scroll to position [0, 0]
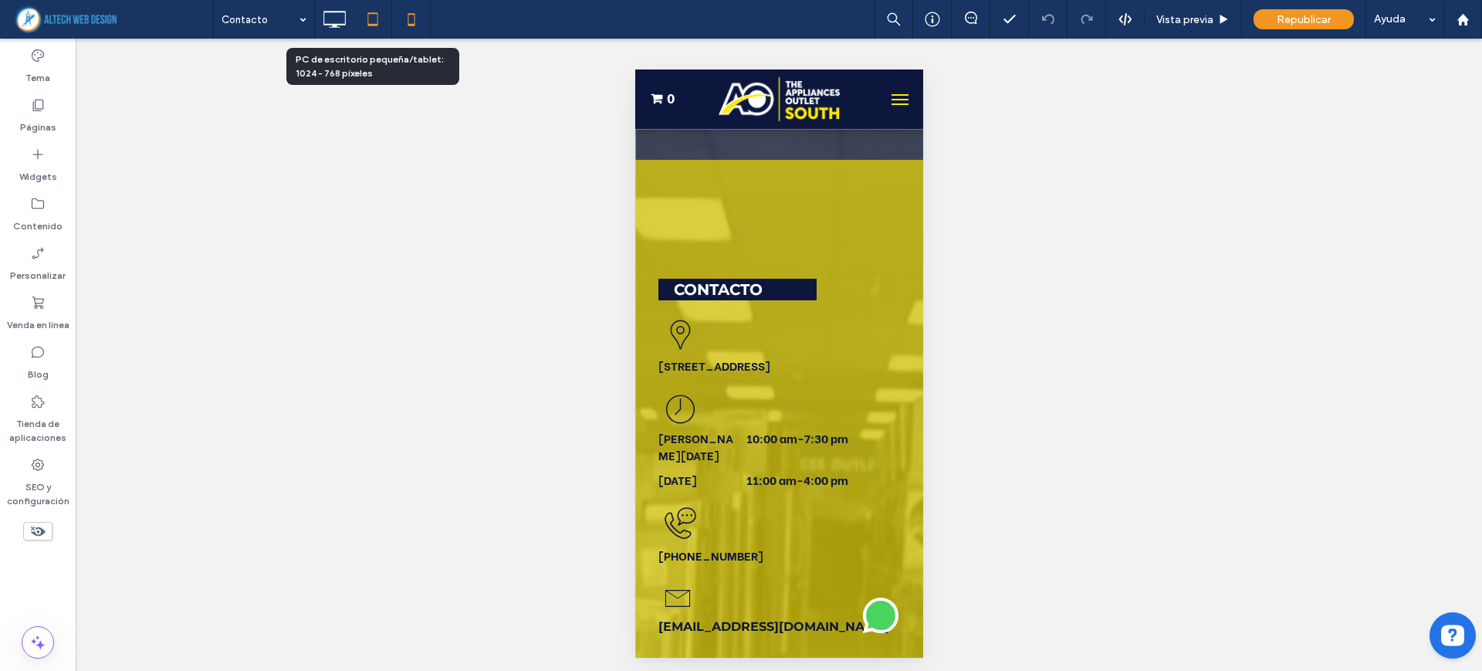
click at [381, 28] on icon at bounding box center [372, 19] width 31 height 31
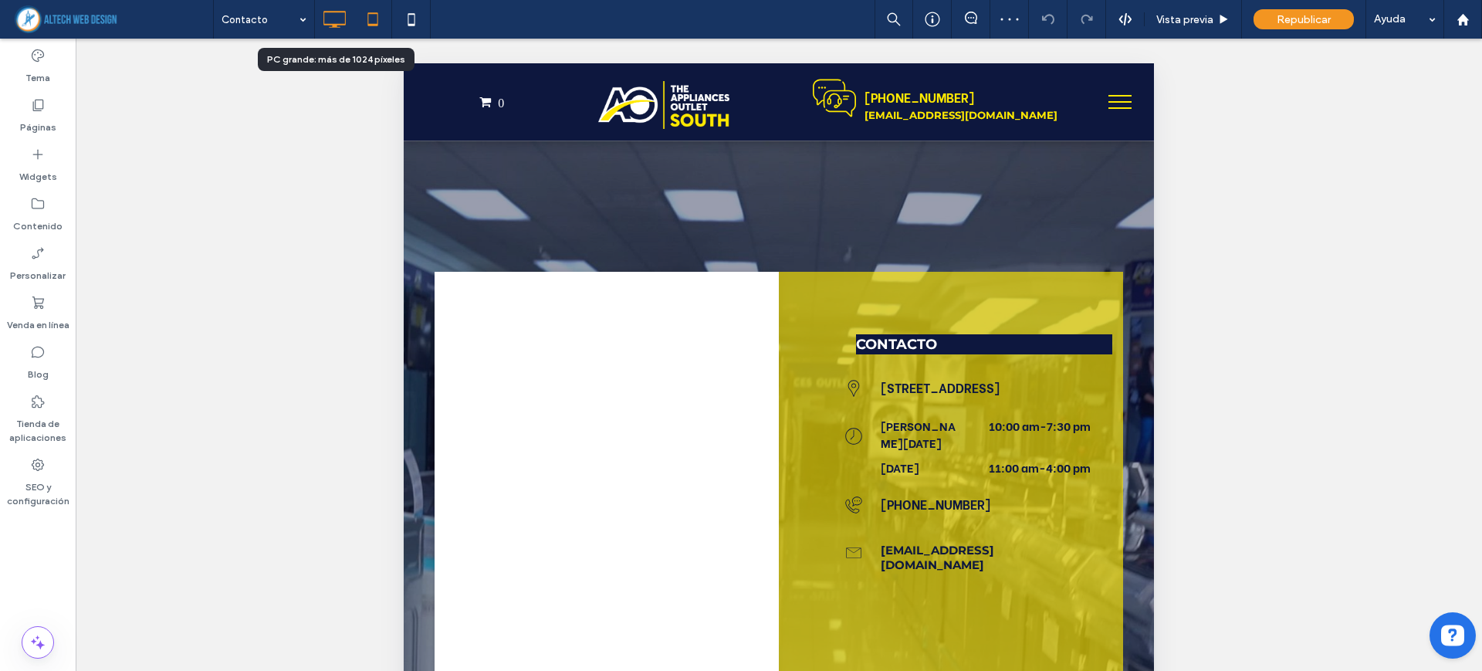
click at [345, 15] on icon at bounding box center [334, 19] width 31 height 31
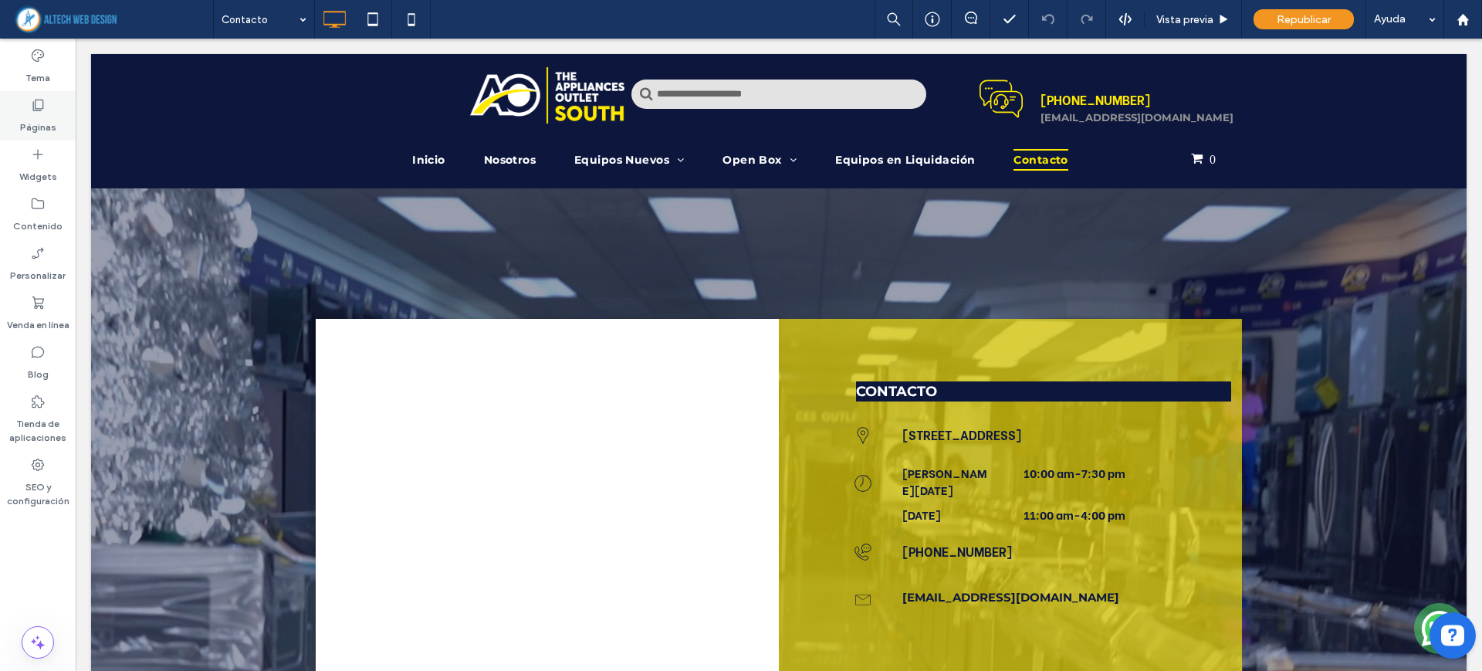
click at [32, 130] on label "Páginas" at bounding box center [38, 124] width 36 height 22
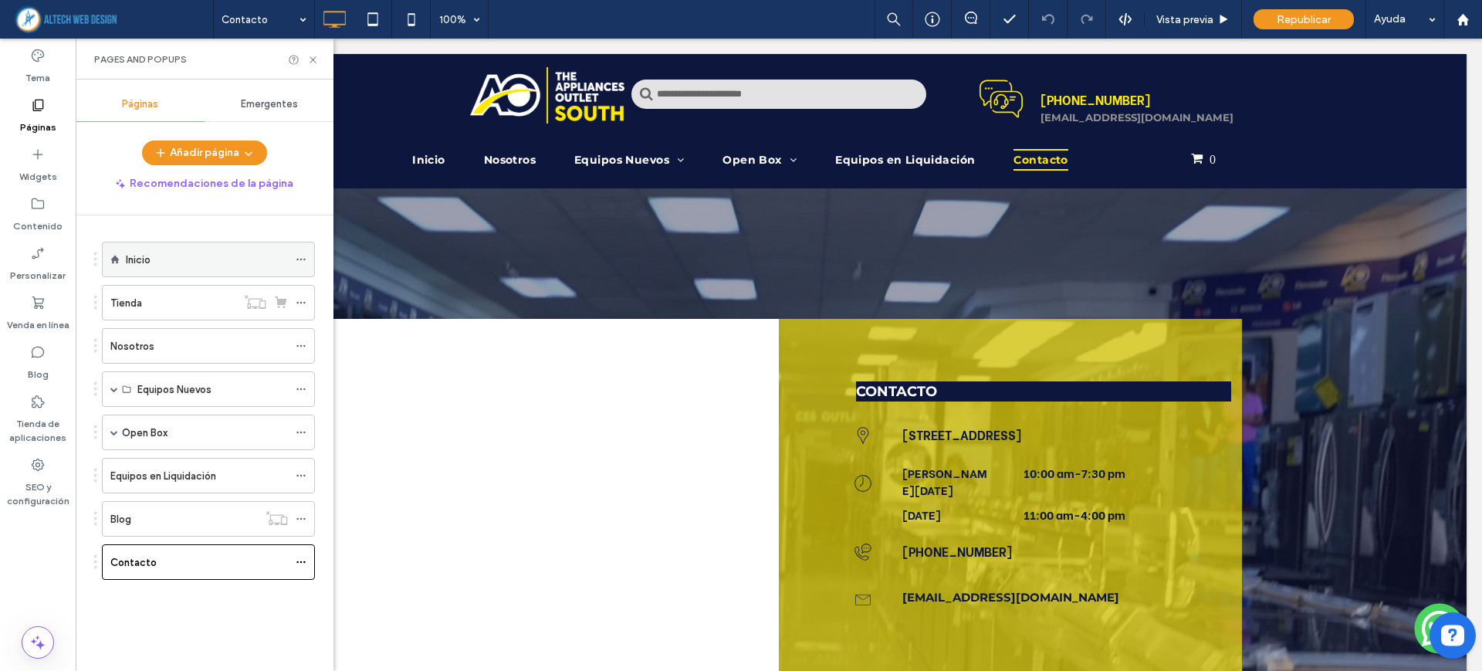
click at [145, 253] on label "Inicio" at bounding box center [138, 259] width 25 height 27
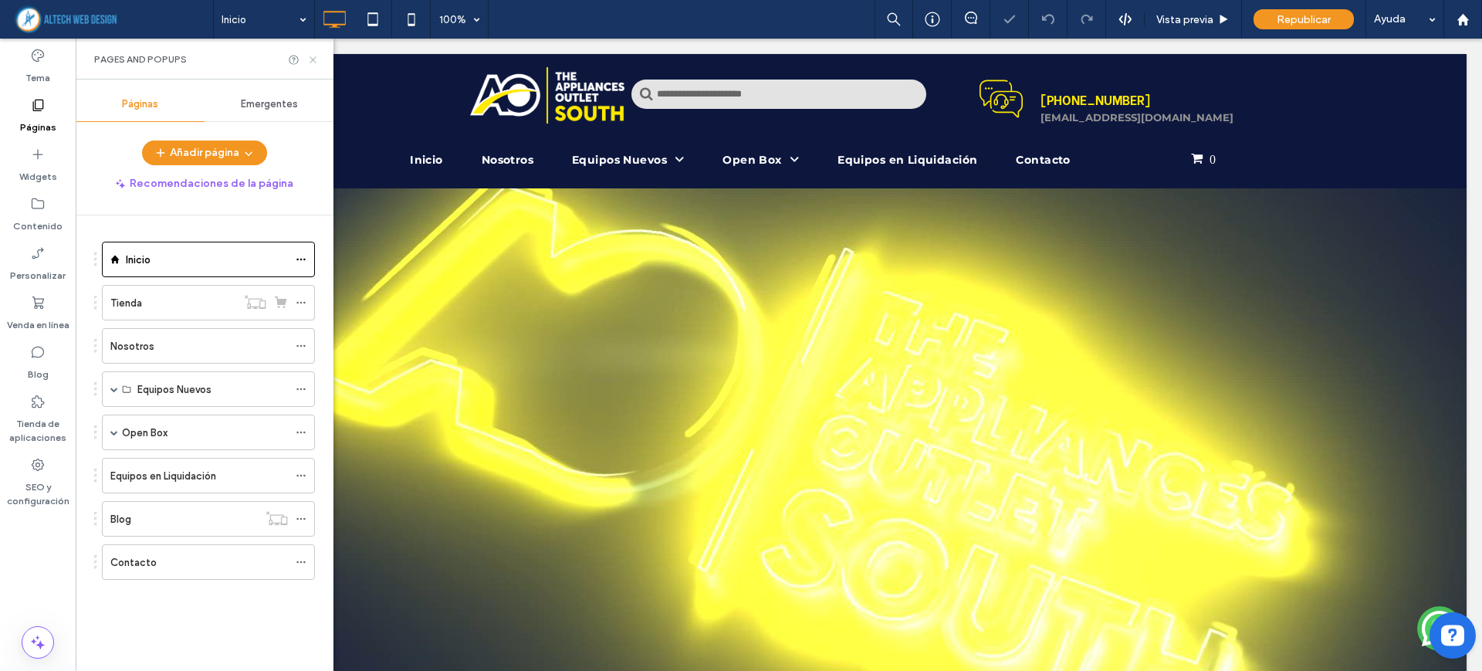
click at [313, 62] on icon at bounding box center [313, 60] width 12 height 12
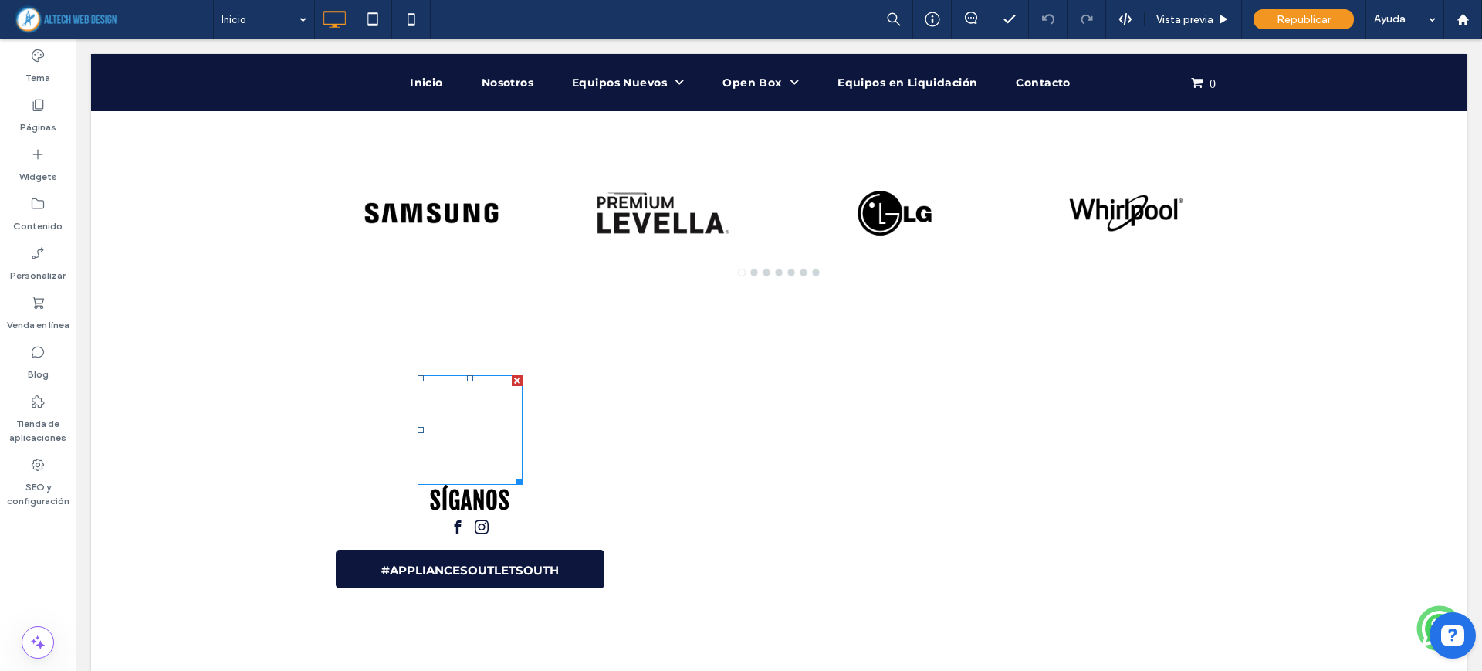
scroll to position [5437, 0]
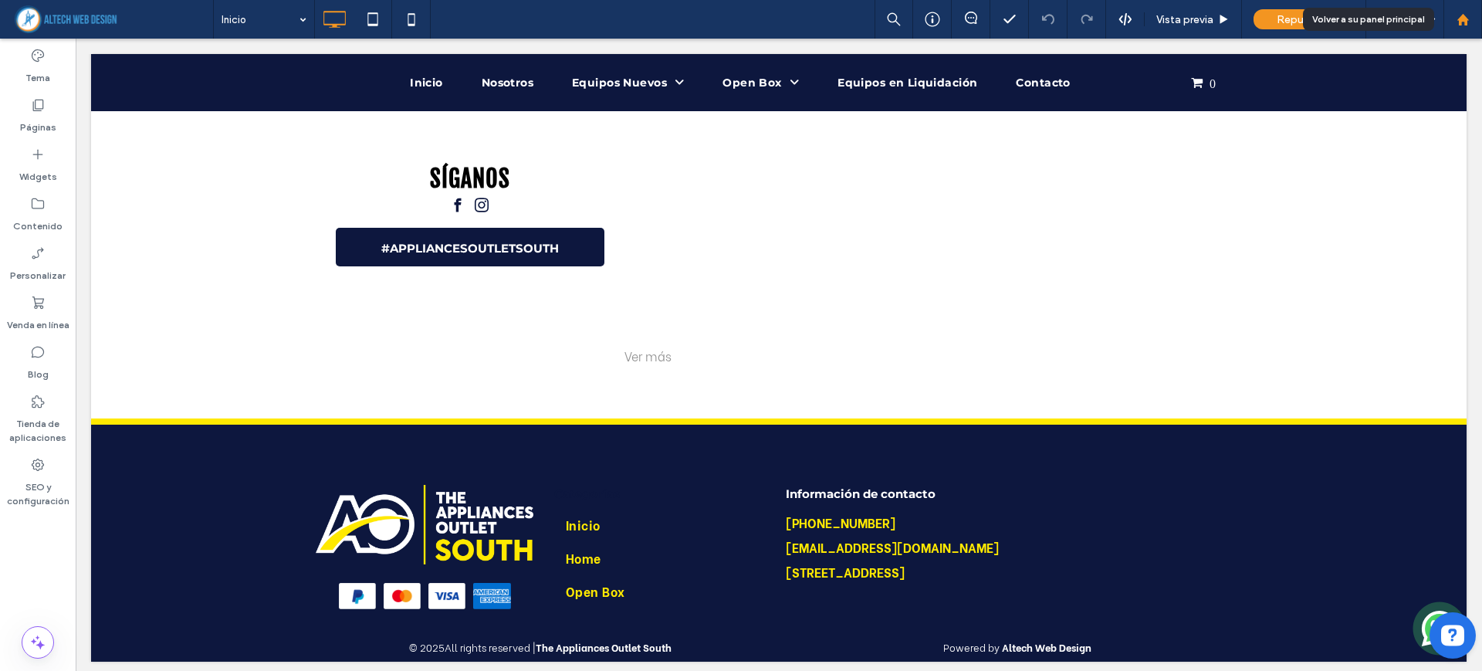
click at [1482, 21] on div at bounding box center [1463, 19] width 39 height 39
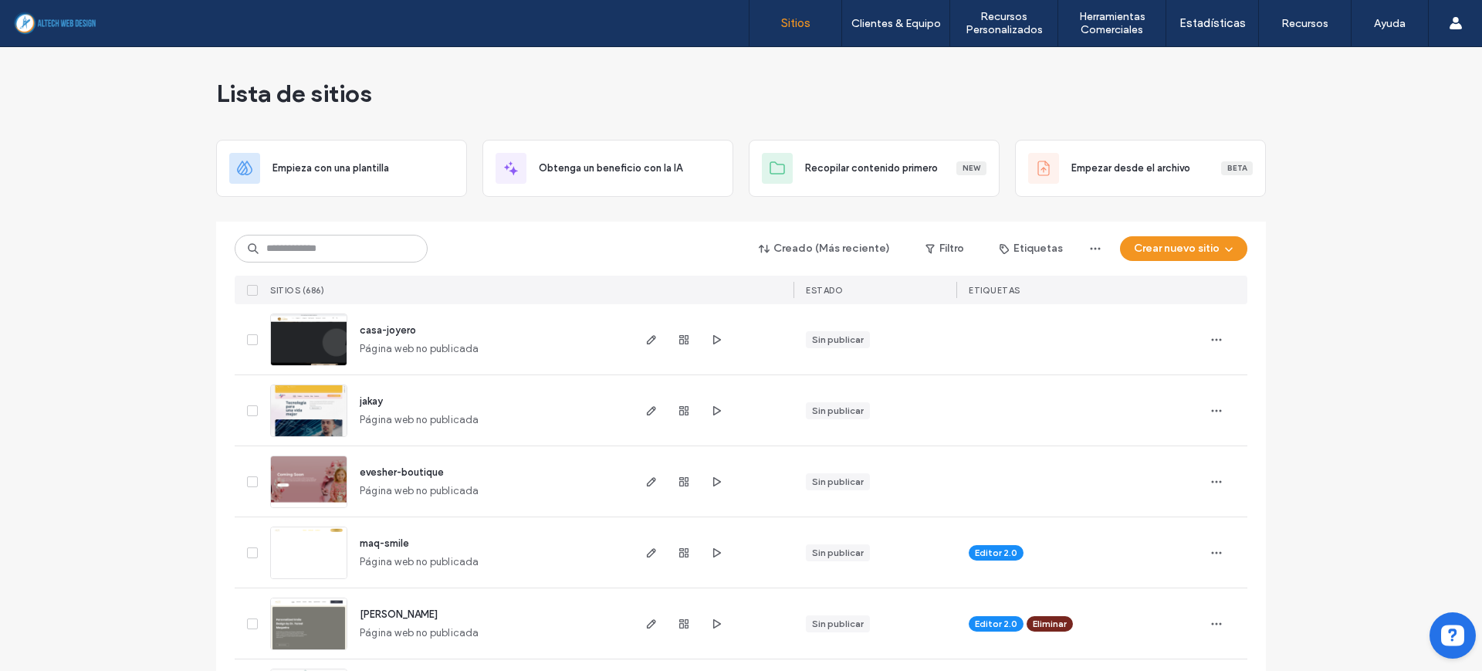
scroll to position [193, 0]
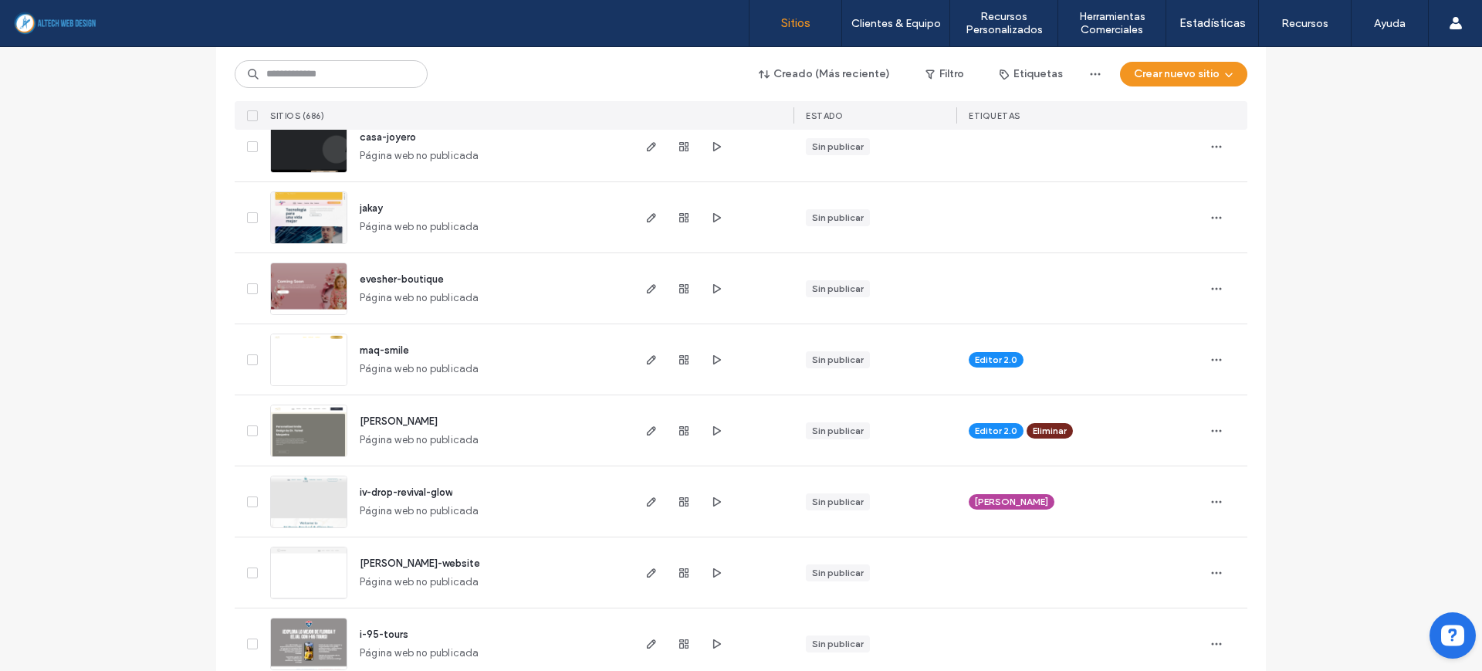
click at [279, 57] on div "Creado (Más reciente) Filtro Etiquetas Crear nuevo sitio SITIOS (686) ESTADO ET…" at bounding box center [741, 88] width 1013 height 83
click at [279, 68] on input at bounding box center [331, 74] width 193 height 28
